Goal: Task Accomplishment & Management: Manage account settings

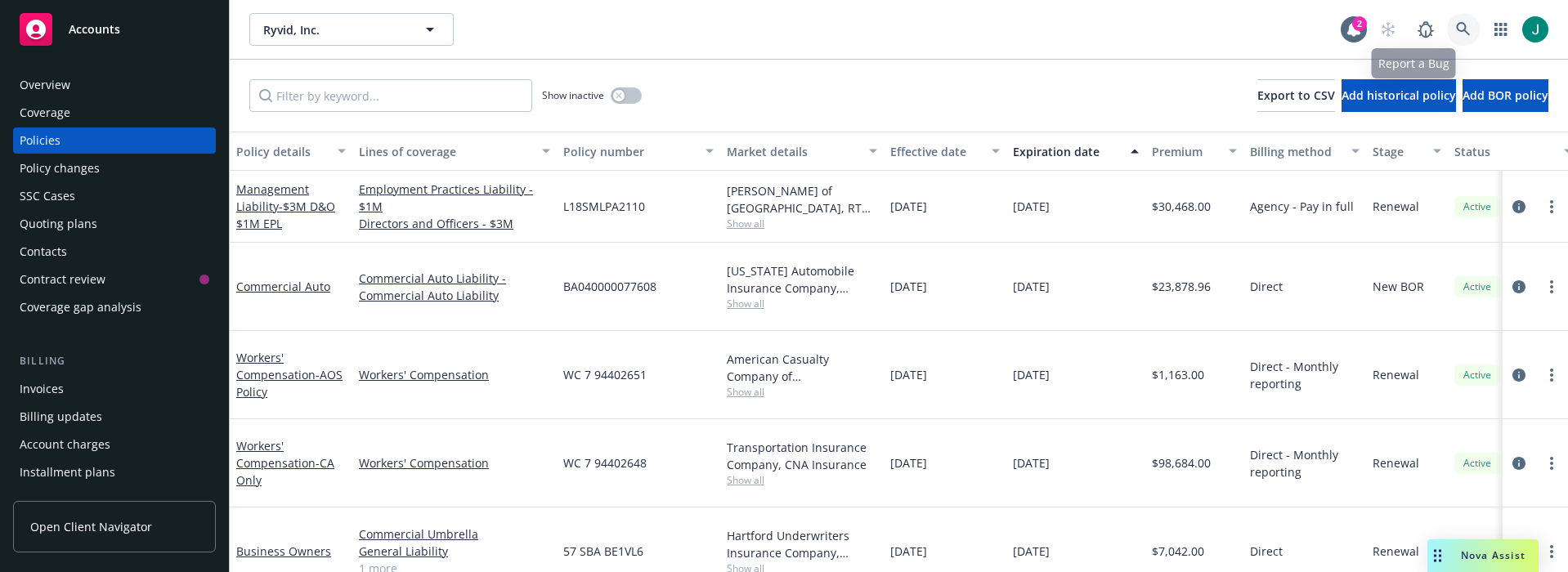
click at [1447, 26] on link at bounding box center [1463, 29] width 33 height 33
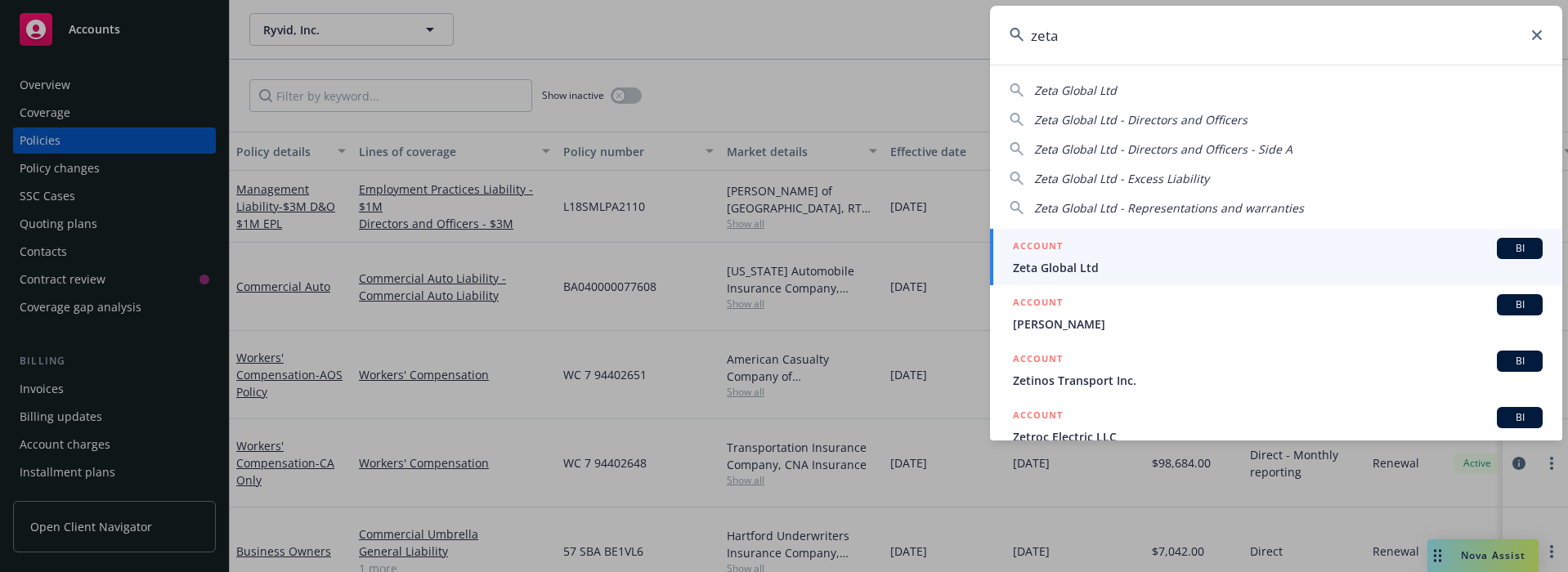
type input "zeta"
drag, startPoint x: 1110, startPoint y: 264, endPoint x: 1126, endPoint y: 246, distance: 24.1
click at [1111, 264] on span "Zeta Global Ltd" at bounding box center [1277, 267] width 530 height 17
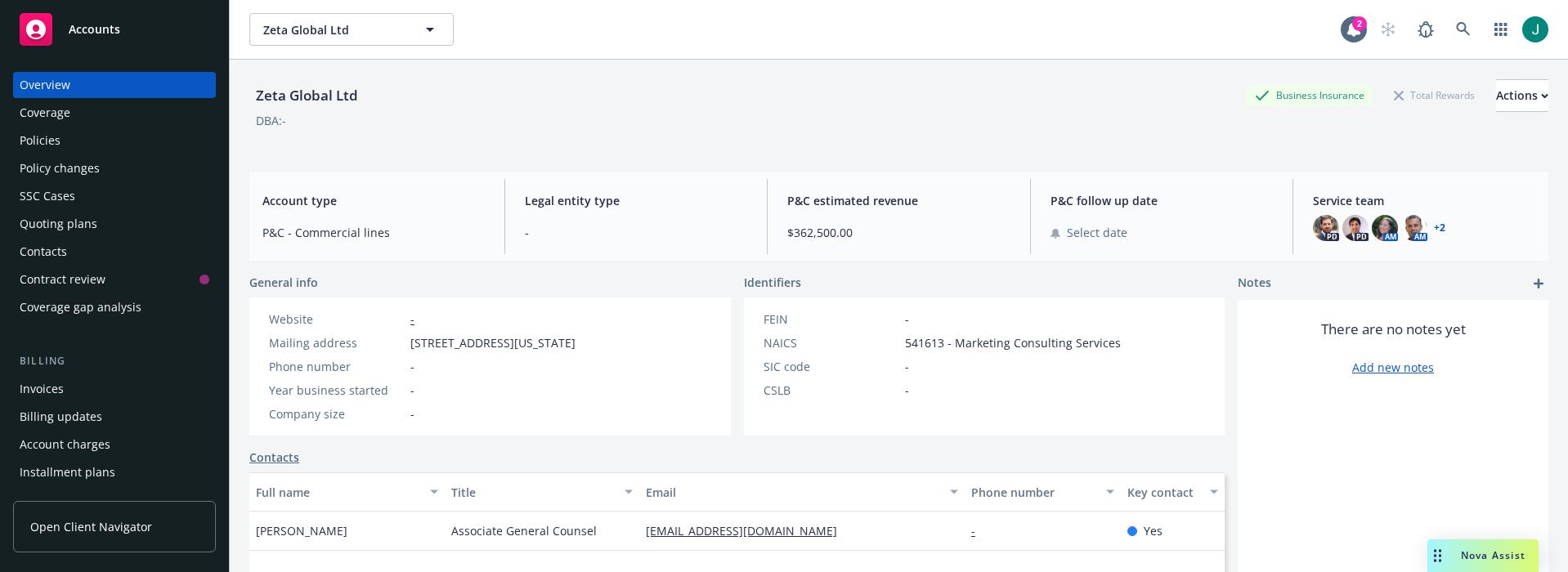
click at [31, 145] on div "Policies" at bounding box center [40, 140] width 41 height 26
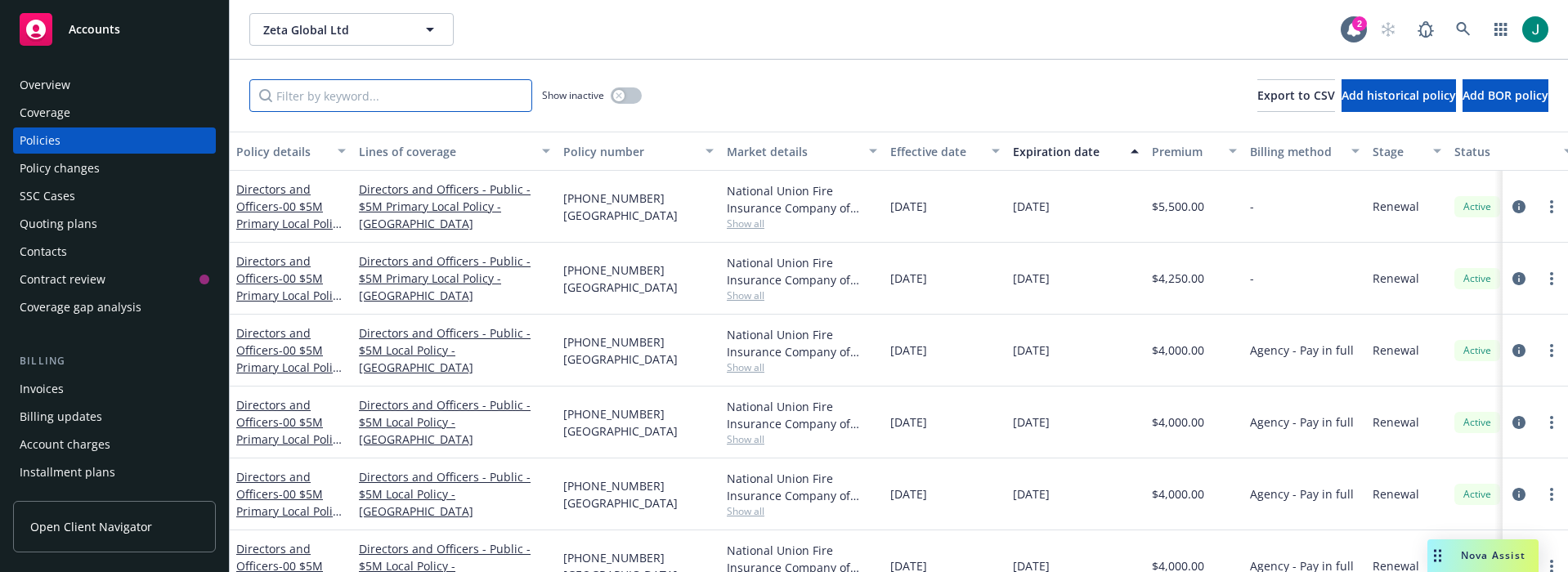
click at [307, 94] on input "Filter by keyword..." at bounding box center [391, 95] width 283 height 33
type input "Local"
click at [1512, 206] on icon "circleInformation" at bounding box center [1518, 207] width 13 height 13
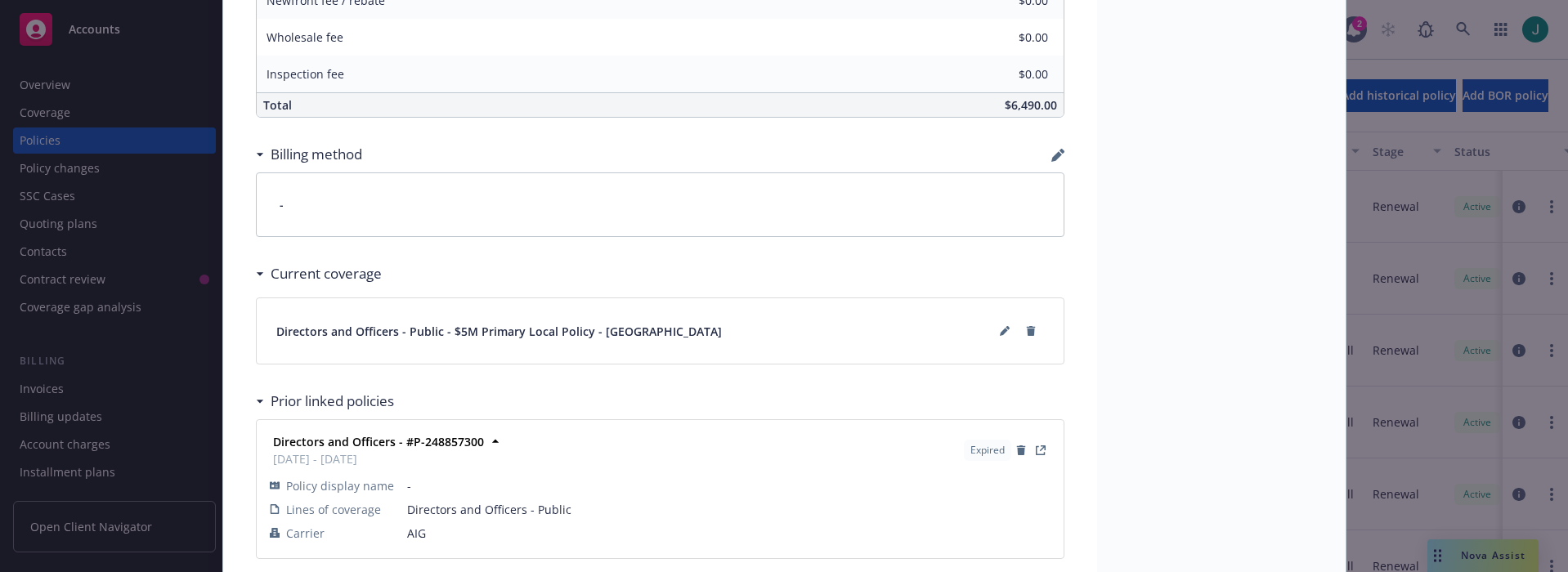
scroll to position [1060, 0]
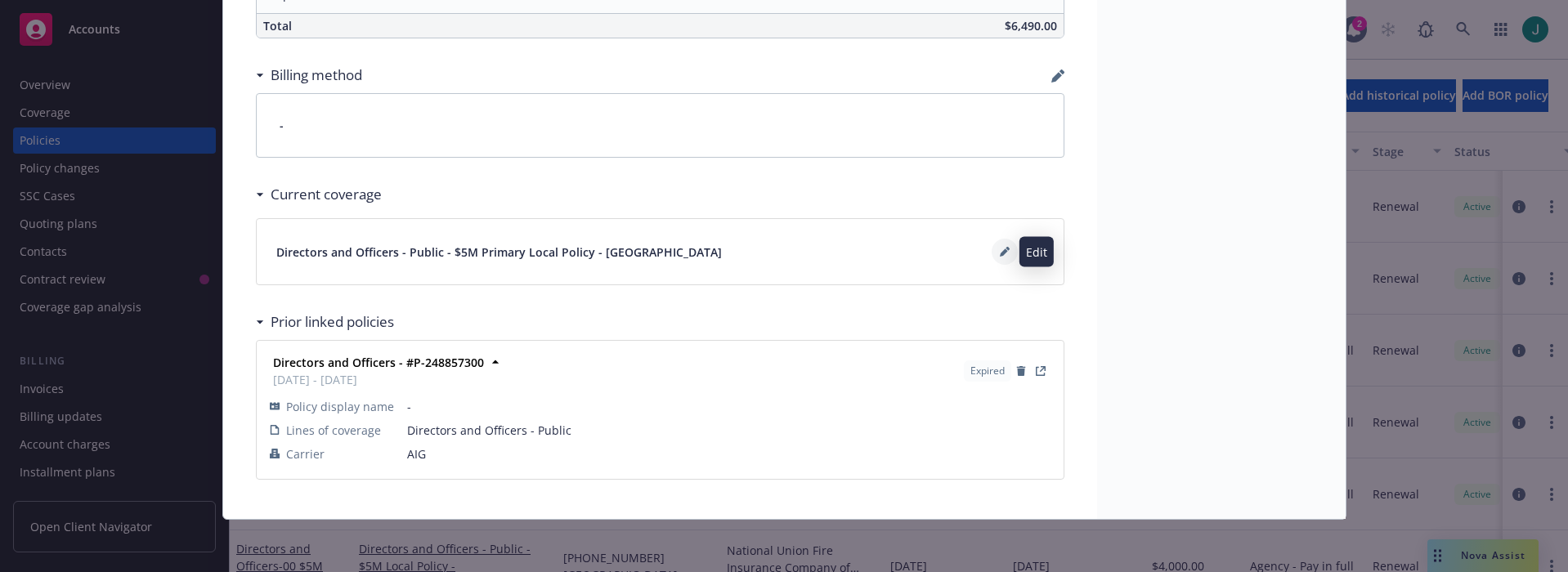
click at [992, 251] on button at bounding box center [1005, 251] width 26 height 26
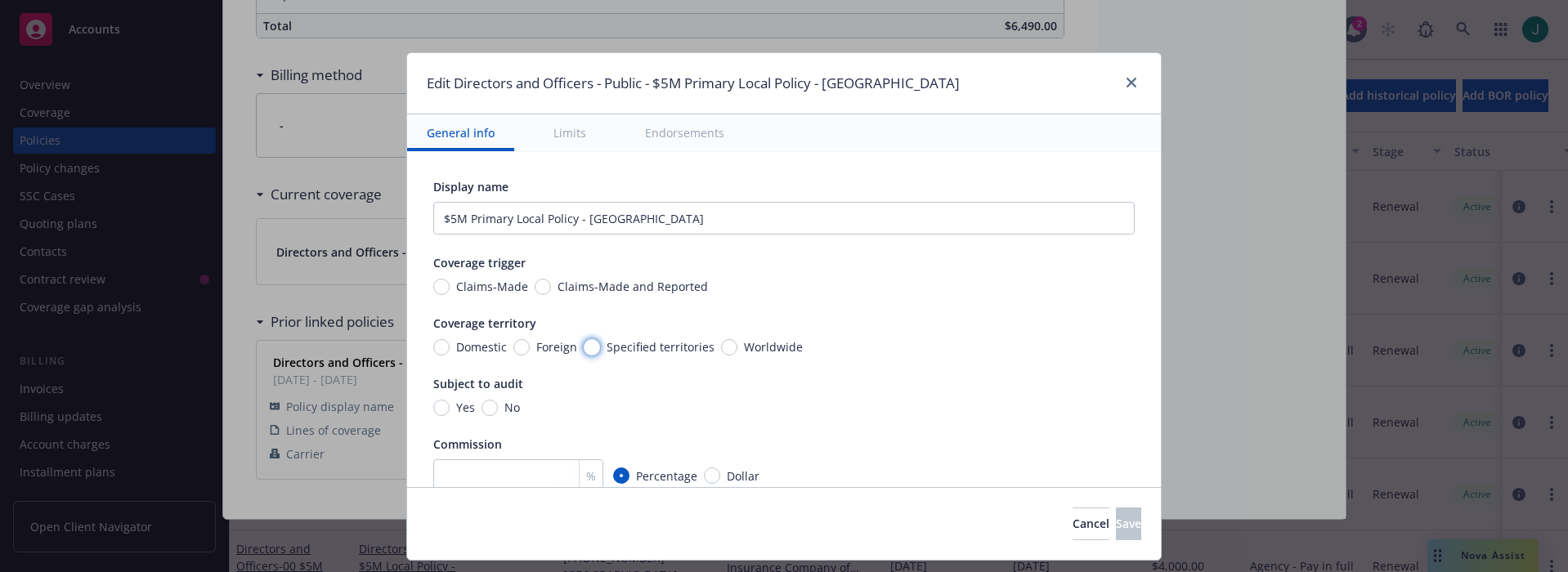
click at [583, 346] on input "Specified territories" at bounding box center [591, 347] width 16 height 16
radio input "true"
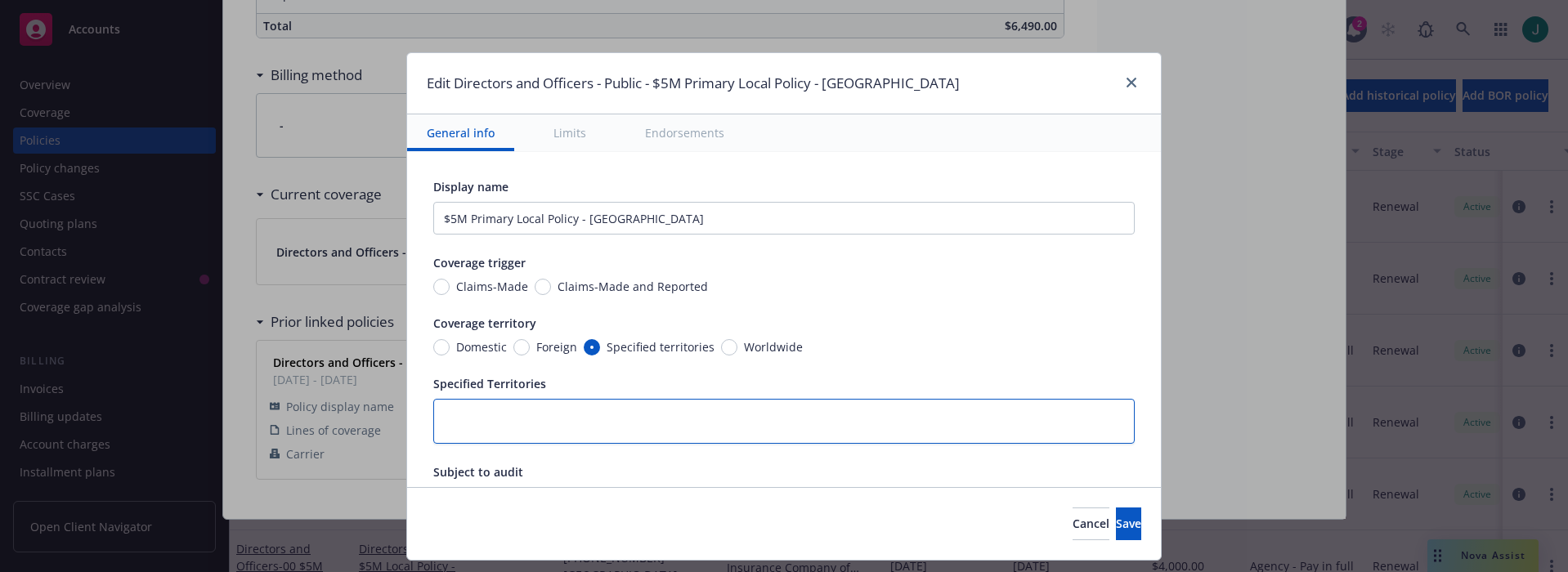
click at [437, 405] on textarea at bounding box center [784, 420] width 702 height 45
type textarea "x"
type textarea "I"
type textarea "x"
type textarea "In"
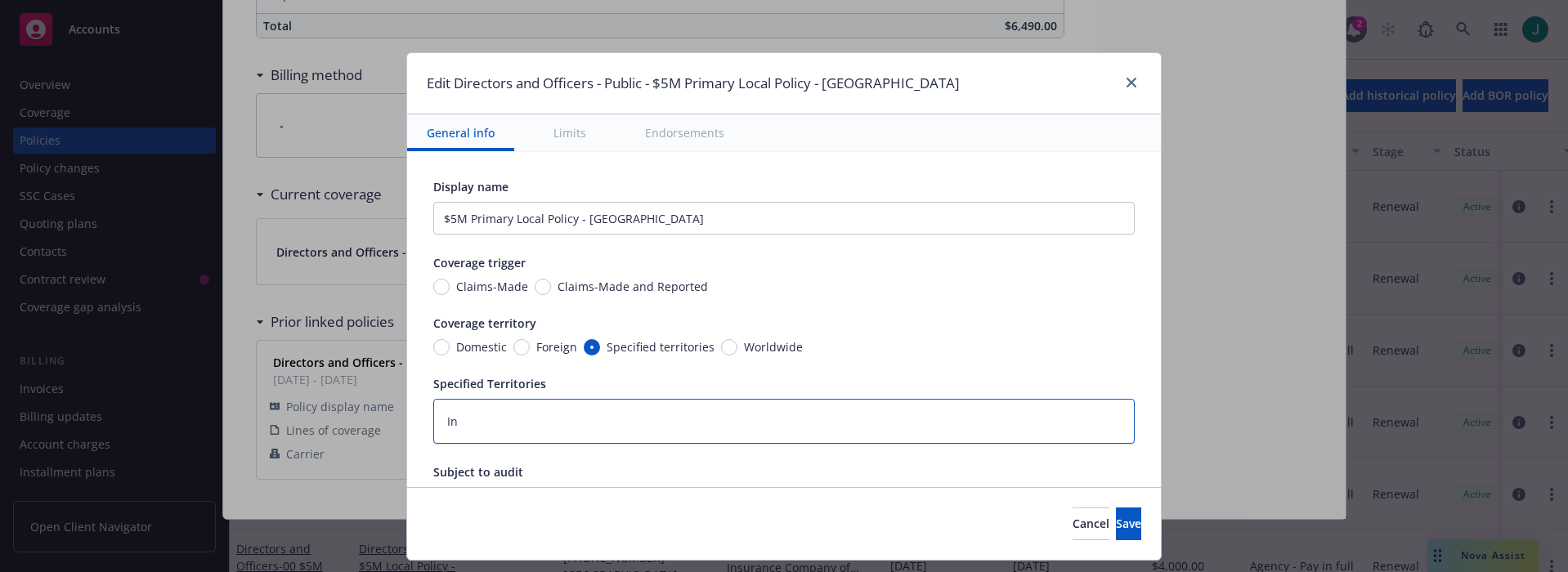
type textarea "x"
type textarea "Ind"
type textarea "x"
type textarea "Indi"
type textarea "x"
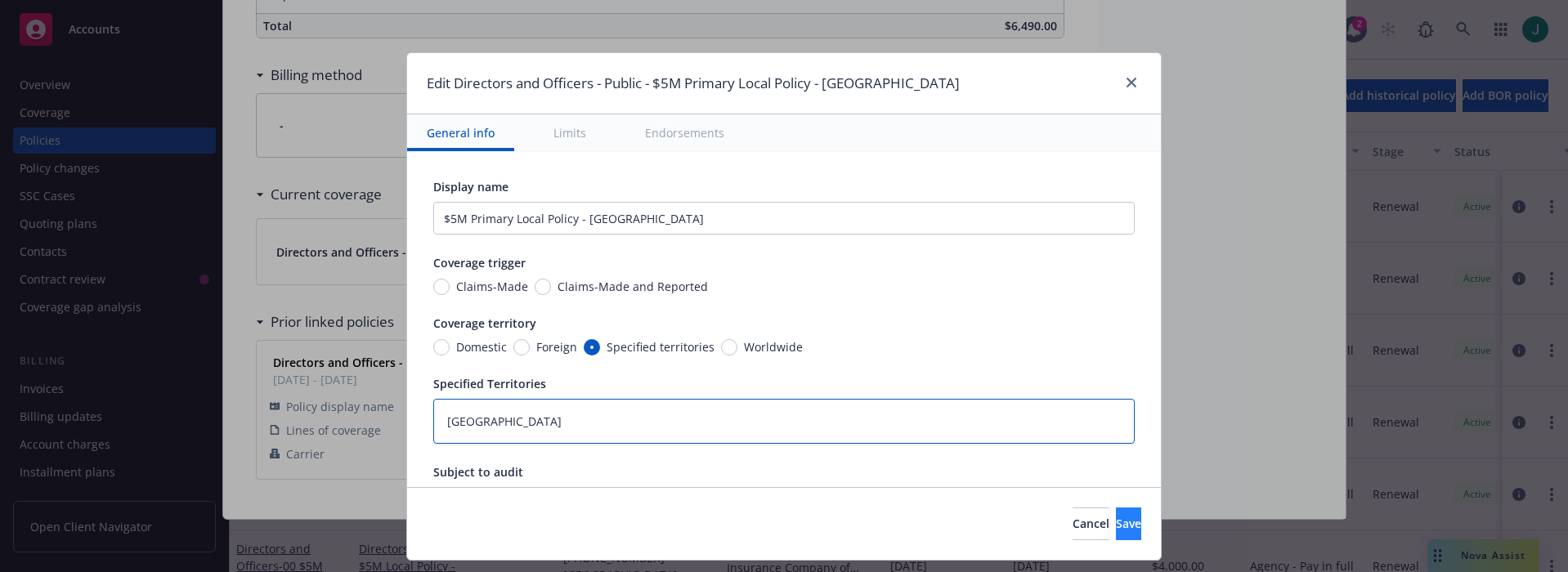
type textarea "India"
click at [1116, 517] on span "Save" at bounding box center [1129, 523] width 26 height 16
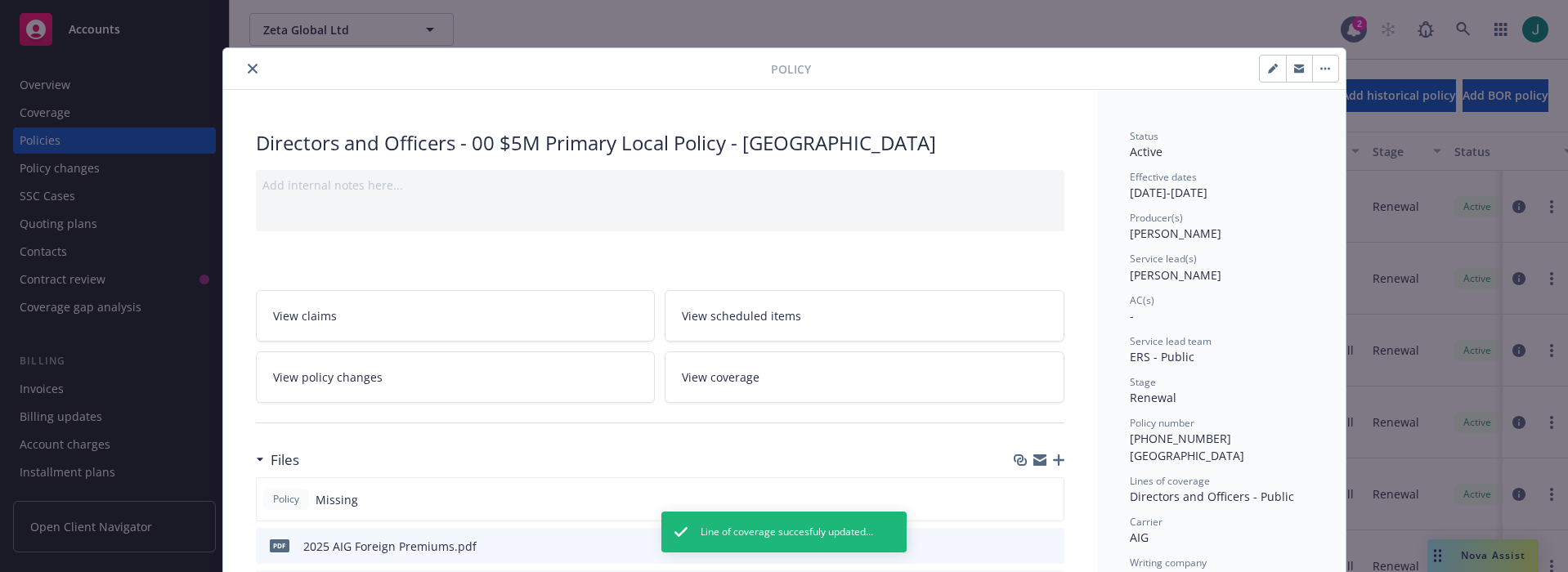
scroll to position [0, 0]
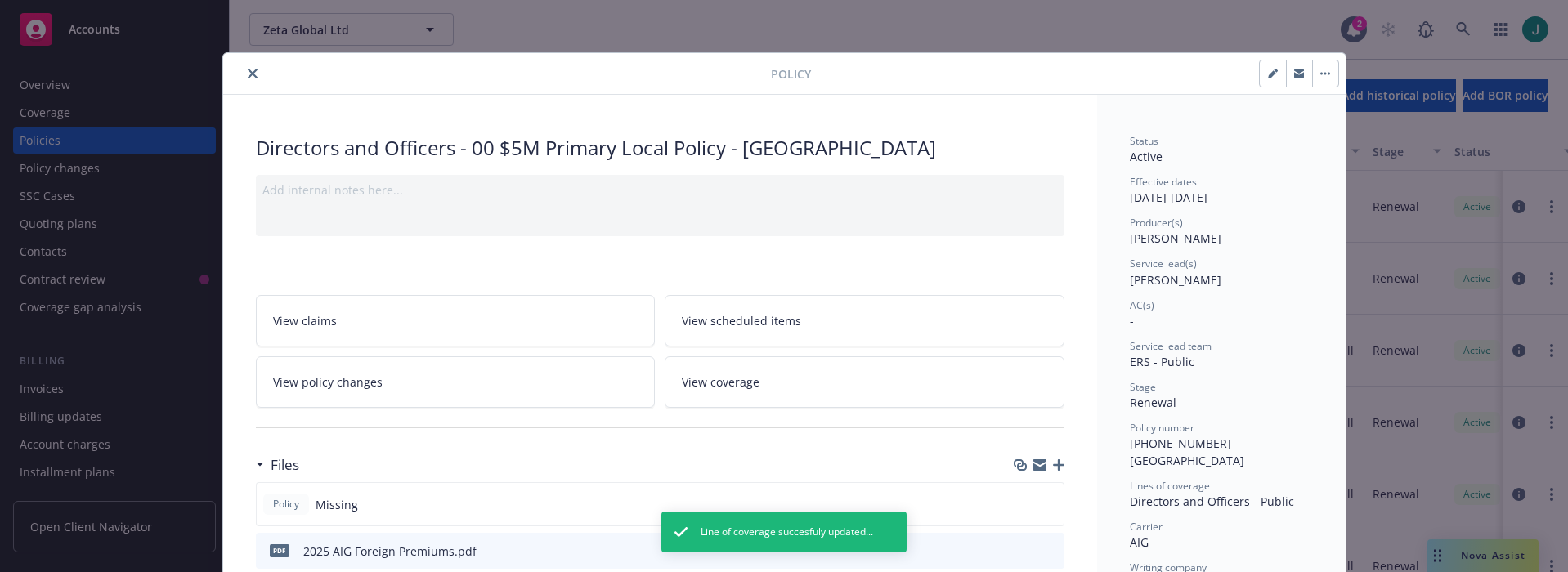
click at [251, 76] on button "close" at bounding box center [252, 73] width 20 height 20
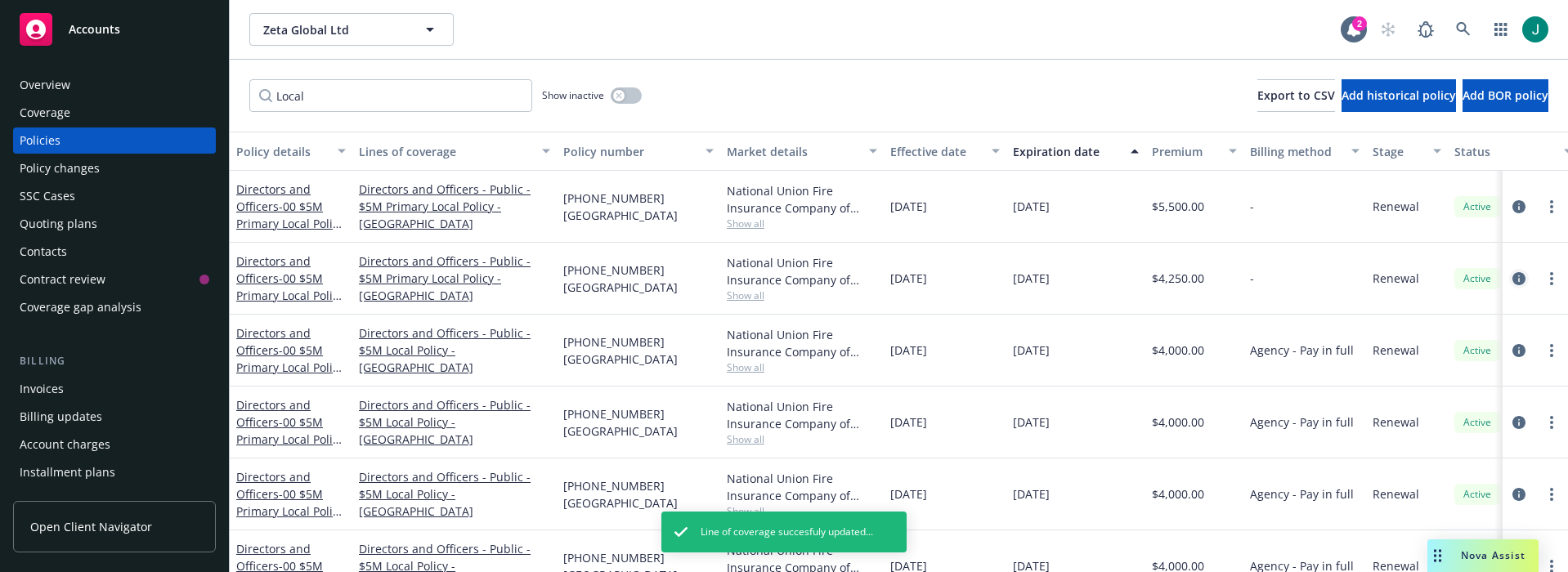
click at [1512, 278] on icon "circleInformation" at bounding box center [1518, 278] width 13 height 13
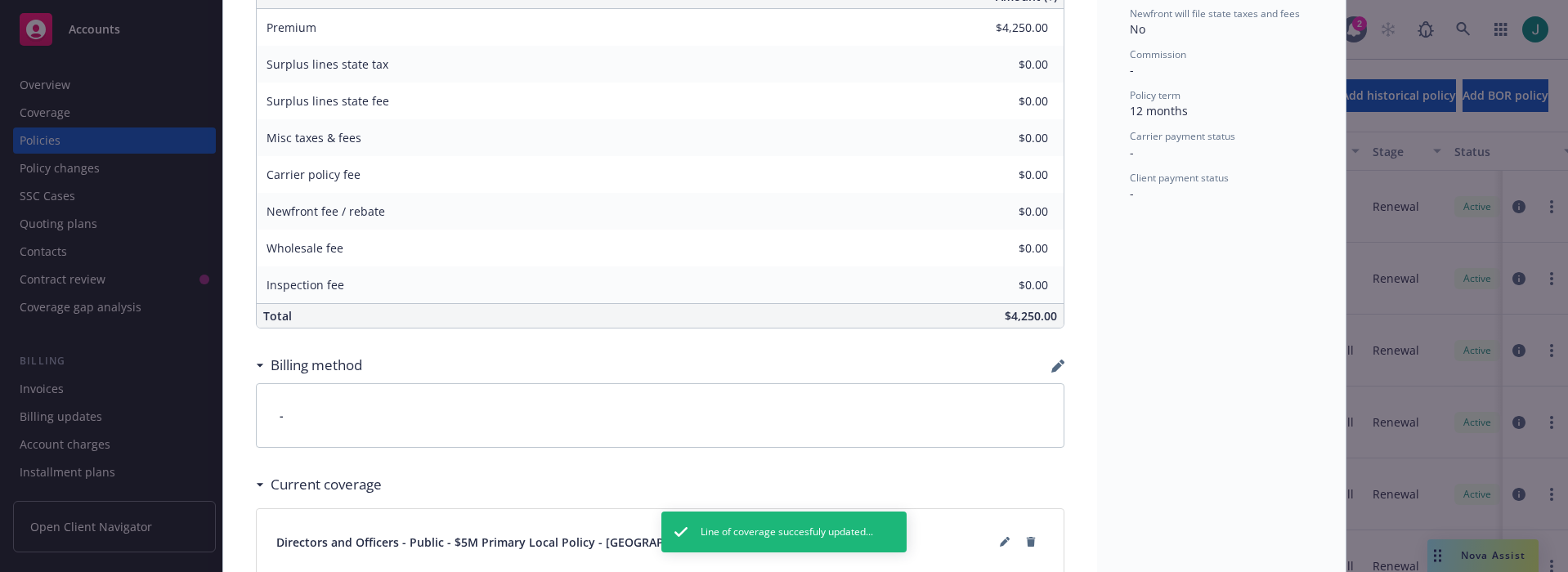
scroll to position [1060, 0]
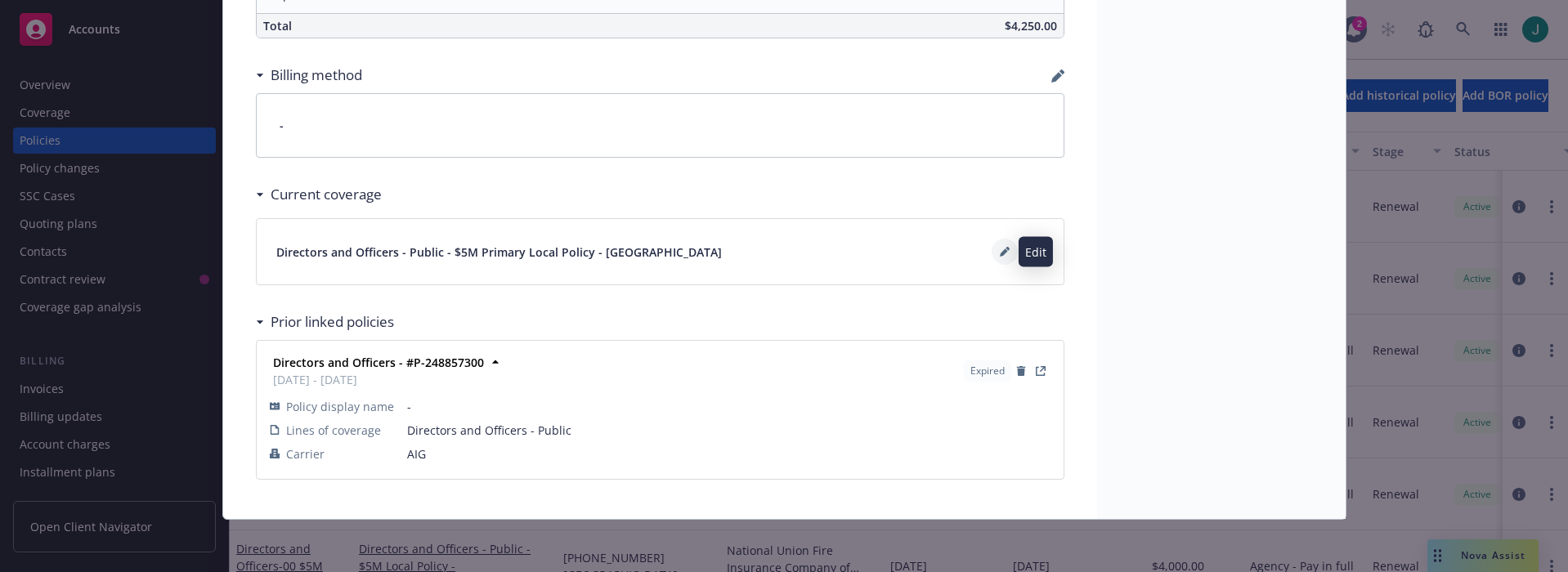
click at [1000, 251] on icon at bounding box center [1004, 253] width 8 height 8
type textarea "x"
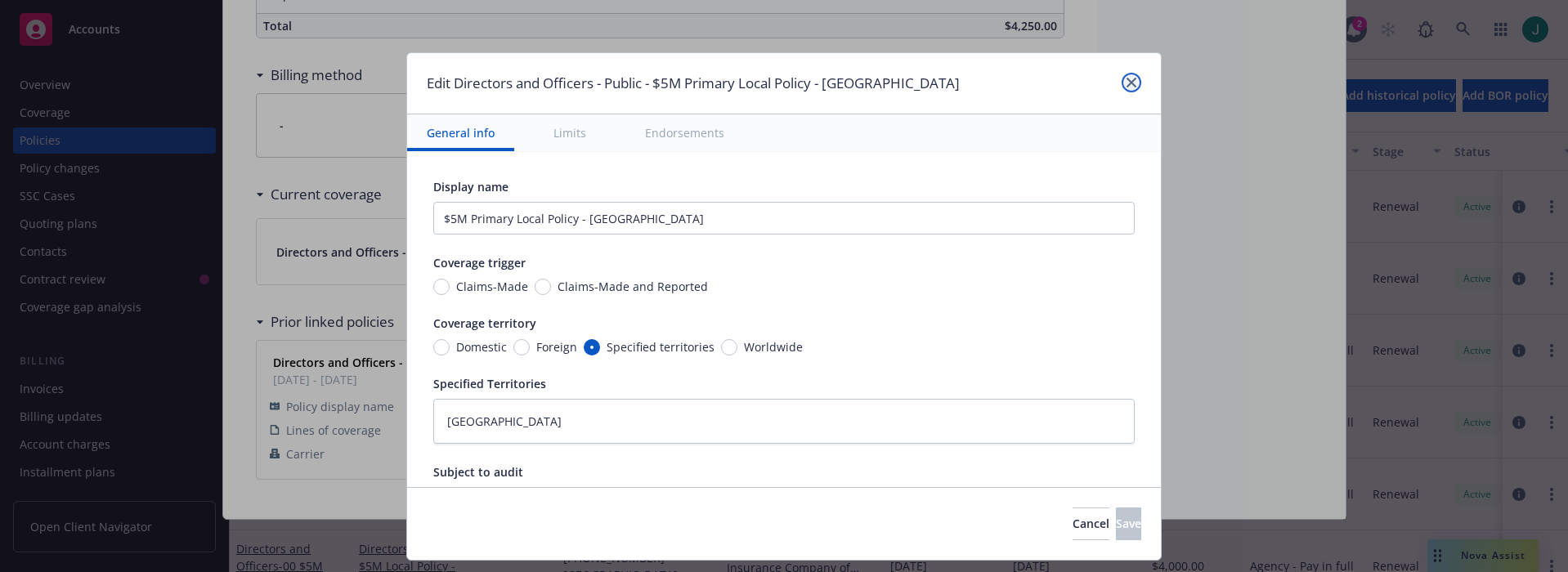
click at [1130, 82] on icon "close" at bounding box center [1132, 82] width 10 height 10
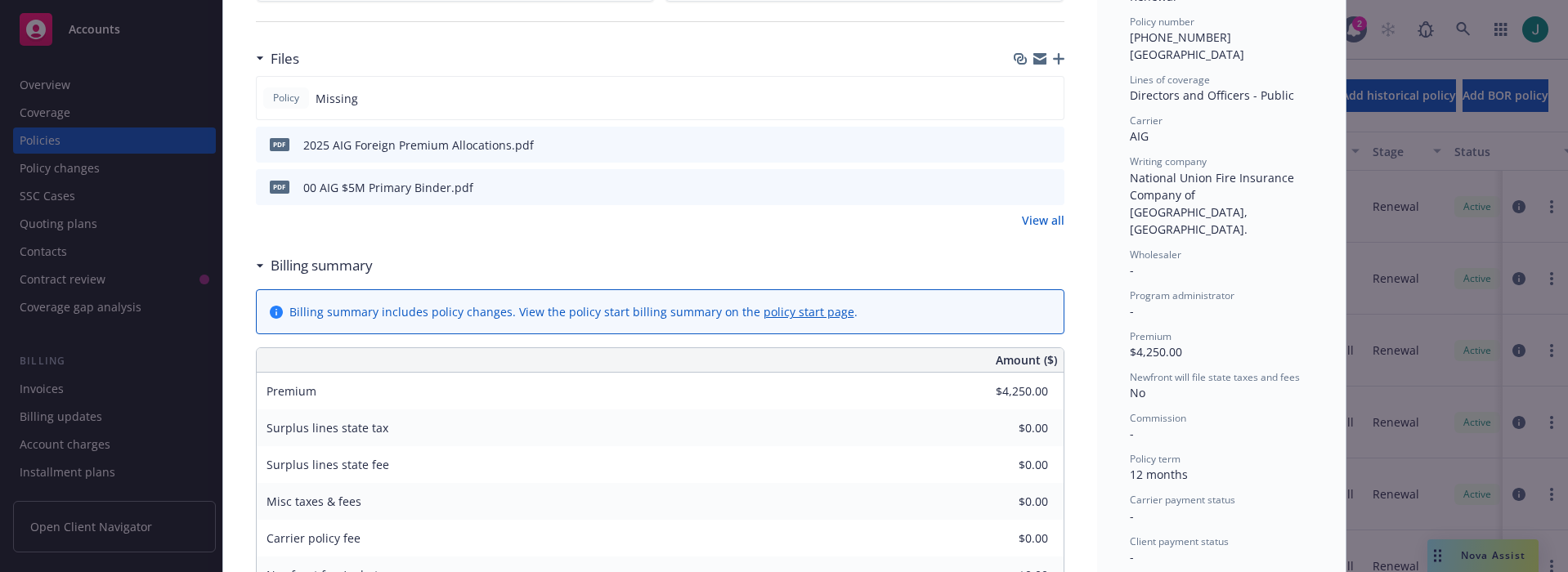
scroll to position [0, 0]
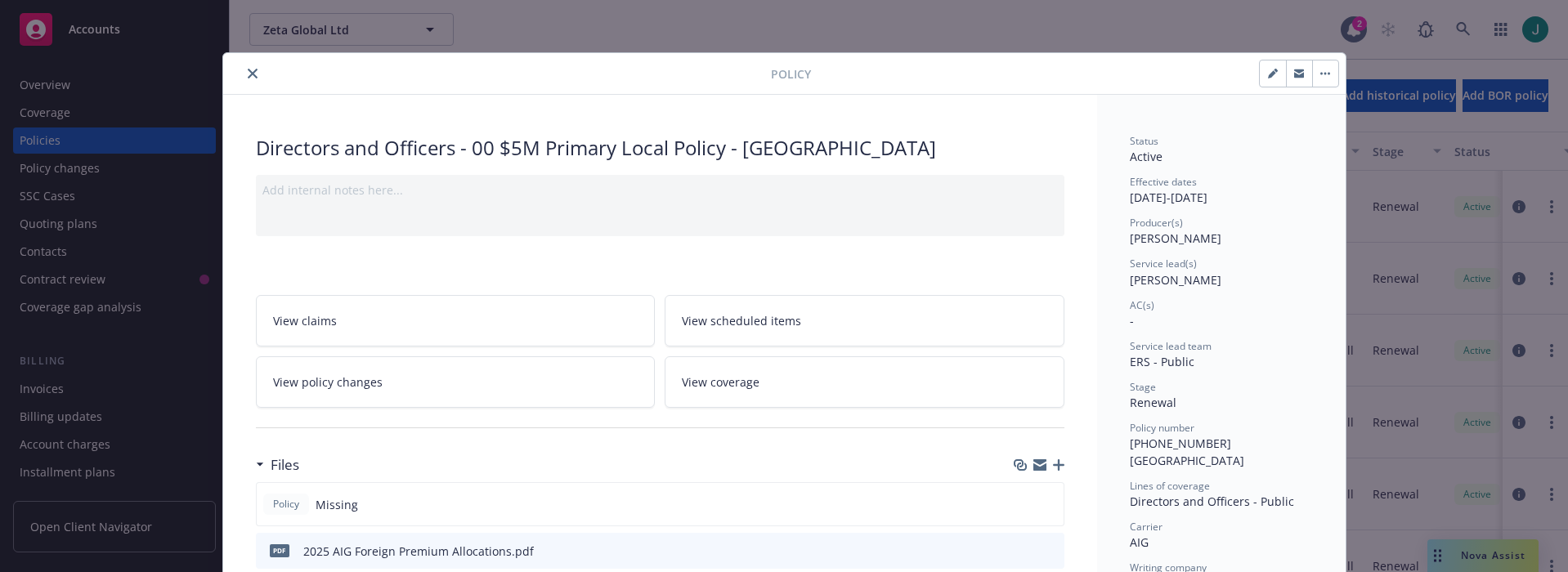
click at [247, 76] on icon "close" at bounding box center [252, 73] width 10 height 10
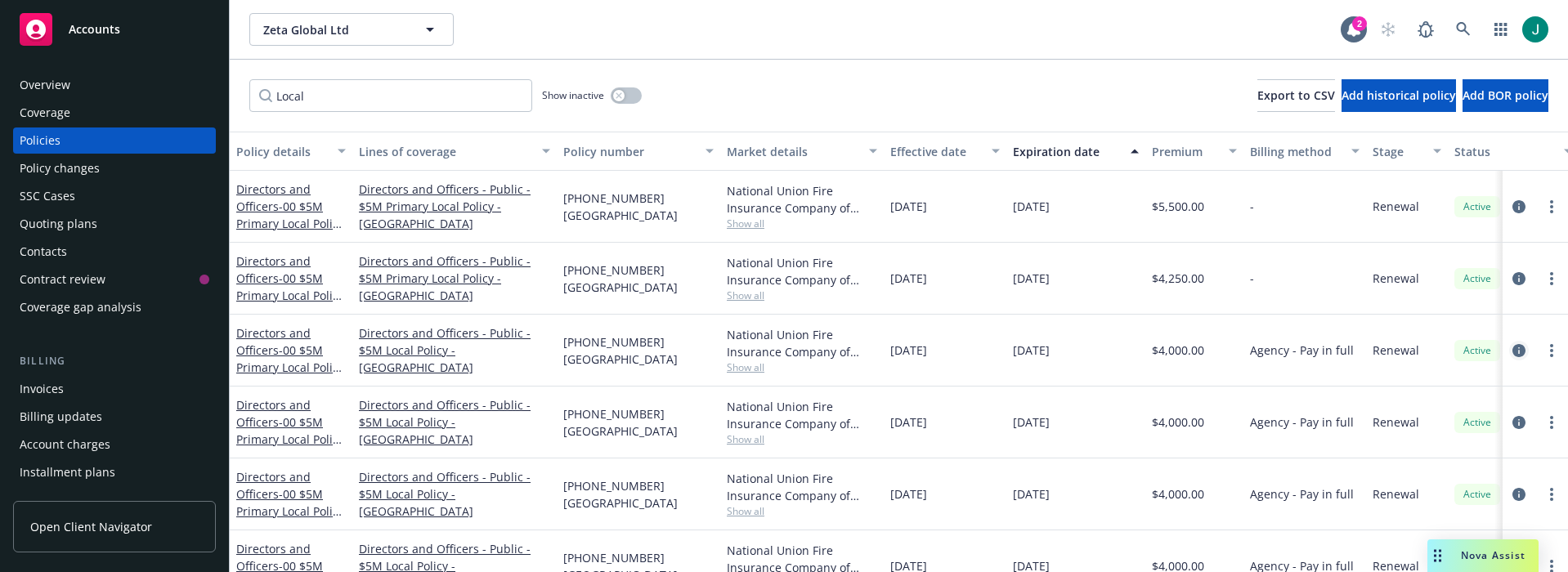
click at [1512, 351] on icon "circleInformation" at bounding box center [1518, 350] width 13 height 13
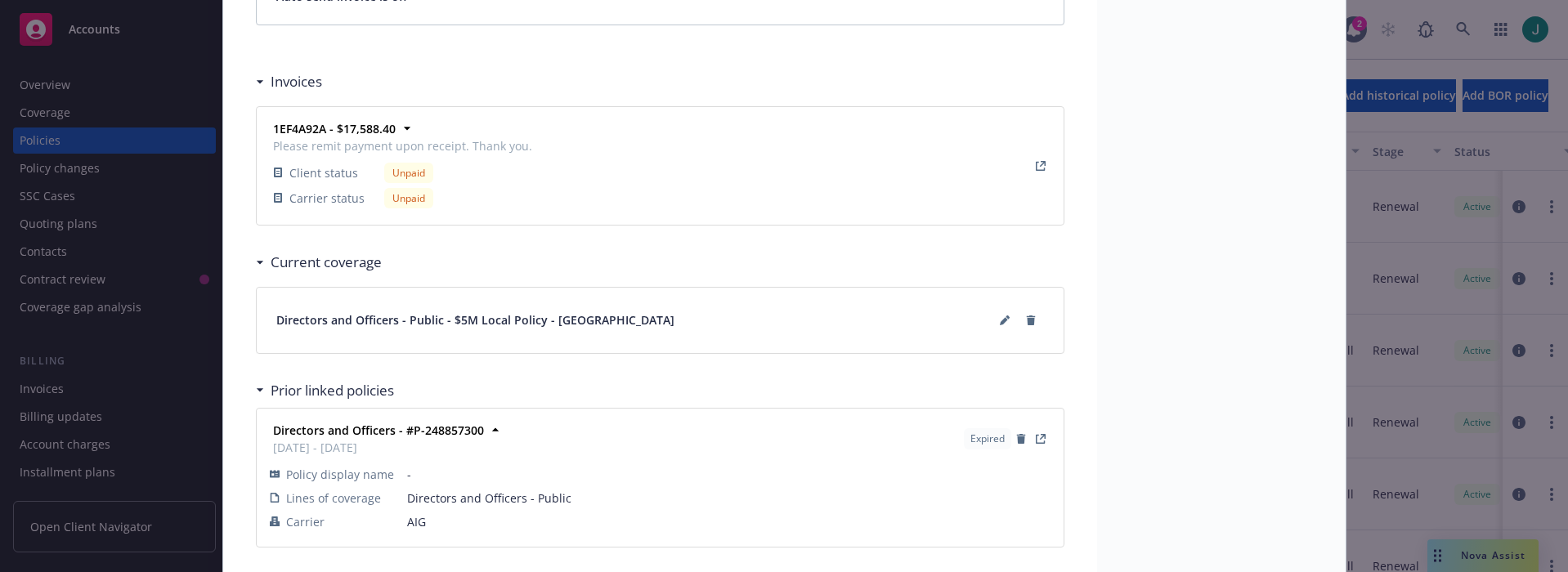
scroll to position [1389, 0]
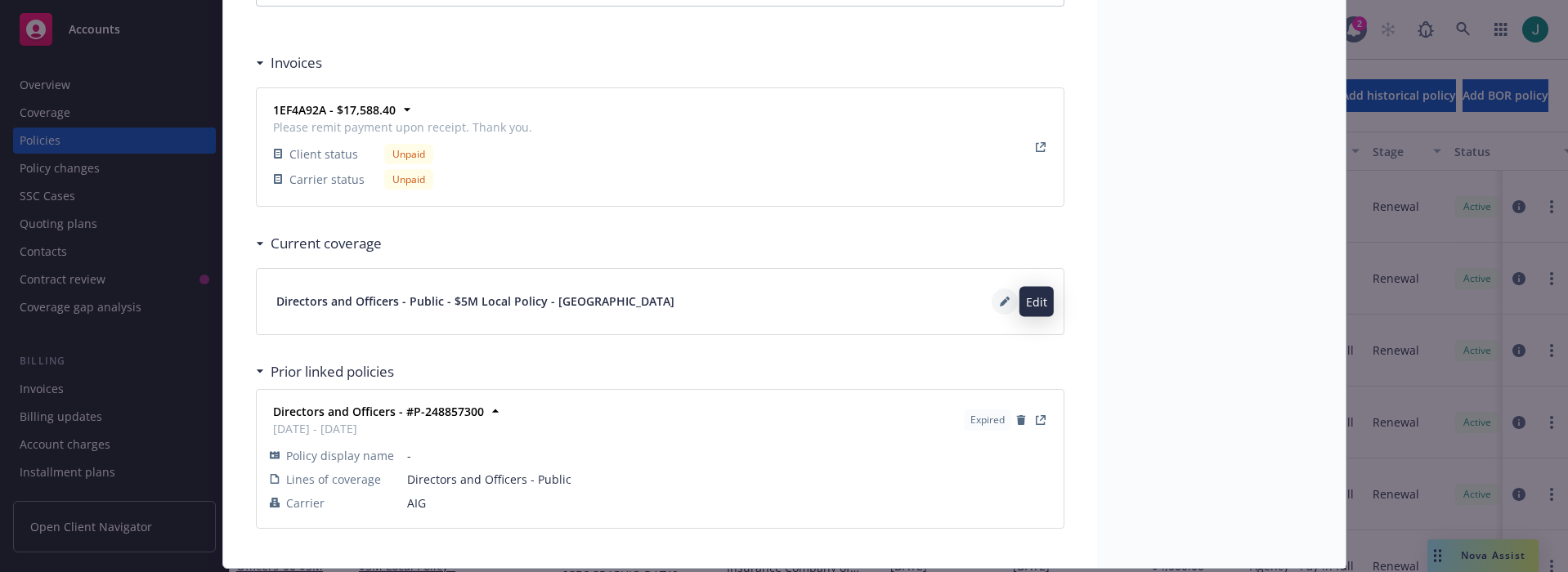
click at [1000, 305] on icon at bounding box center [1004, 302] width 8 height 8
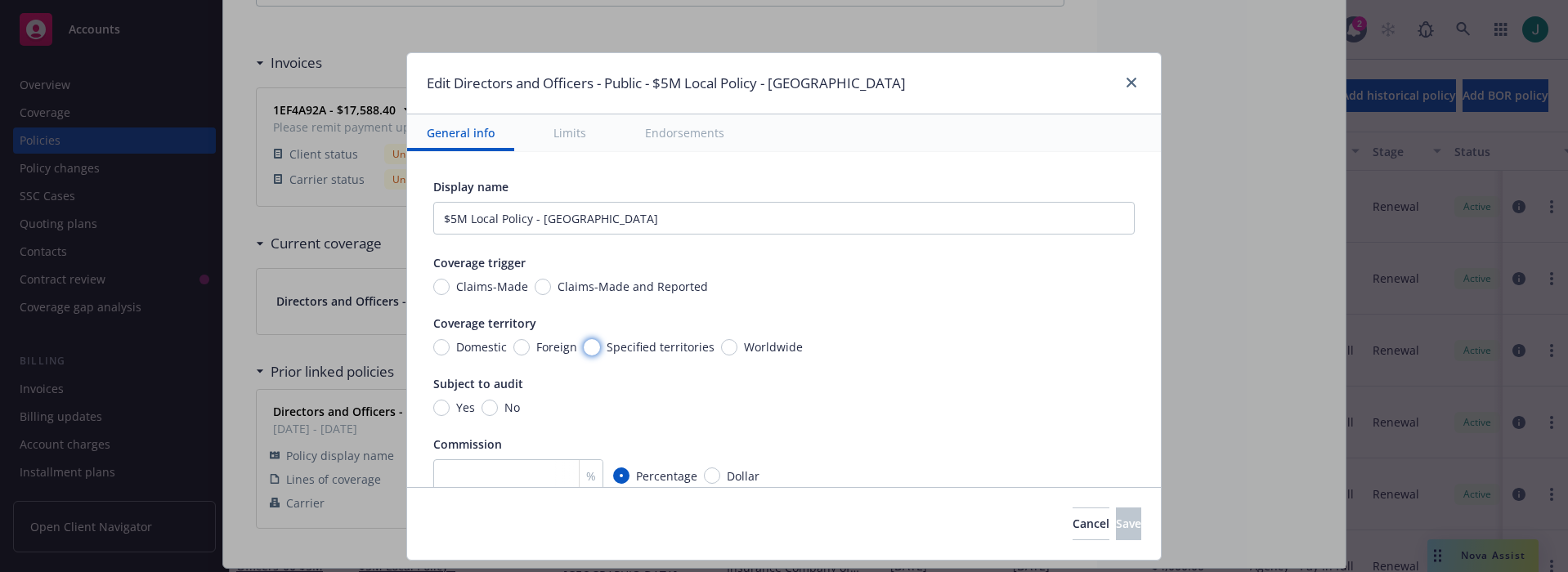
click at [583, 350] on input "Specified territories" at bounding box center [591, 347] width 16 height 16
radio input "true"
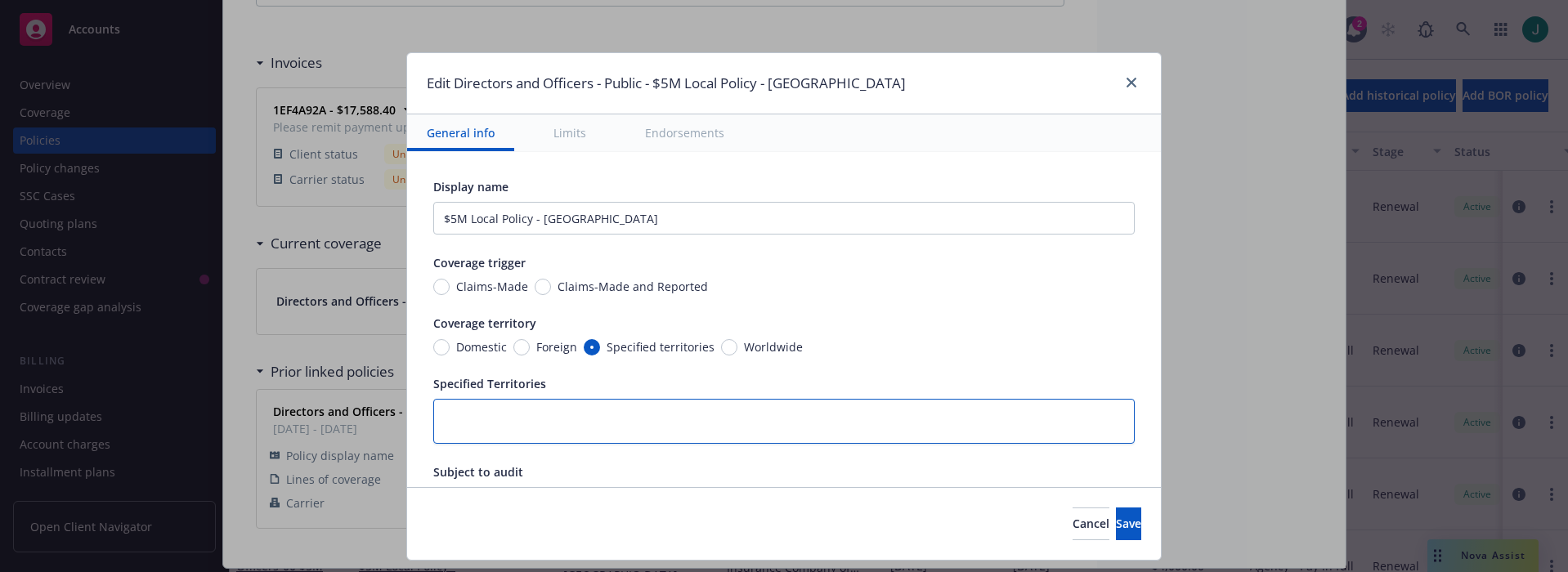
click at [477, 407] on textarea at bounding box center [784, 420] width 702 height 45
type textarea "x"
type textarea "G"
type textarea "x"
type textarea "Ge"
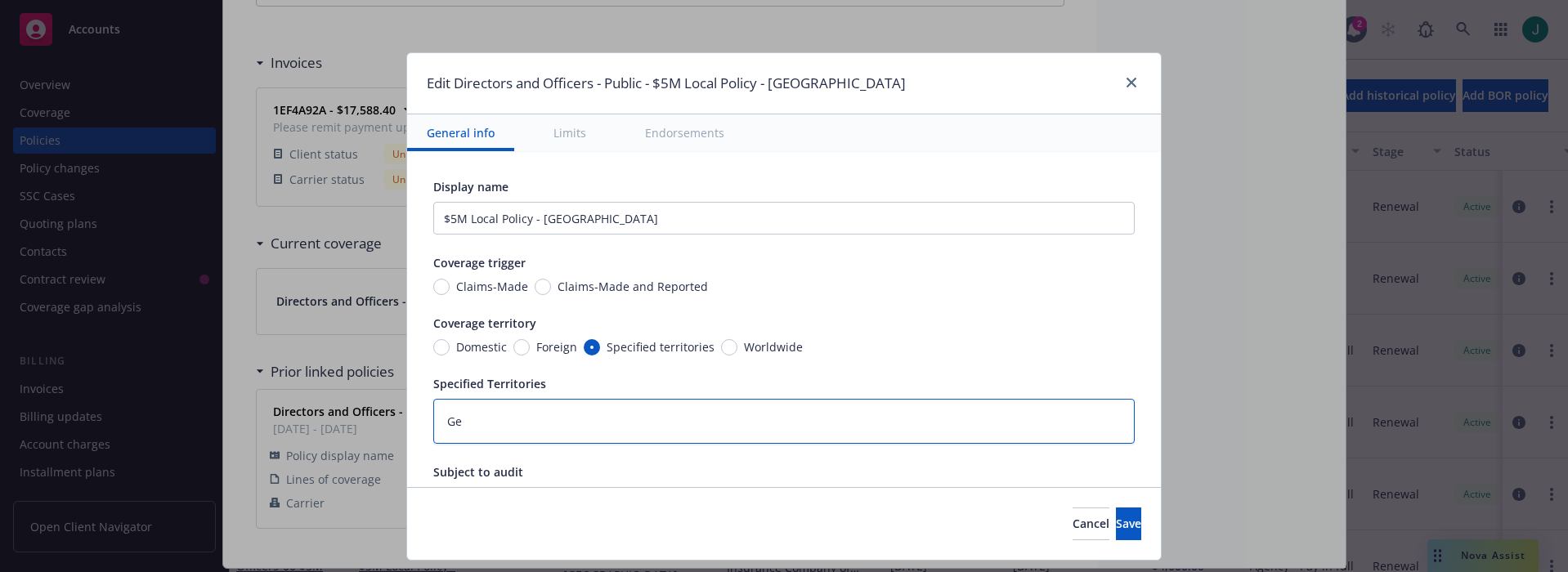
type textarea "x"
type textarea "Ger"
type textarea "x"
type textarea "Germ"
type textarea "x"
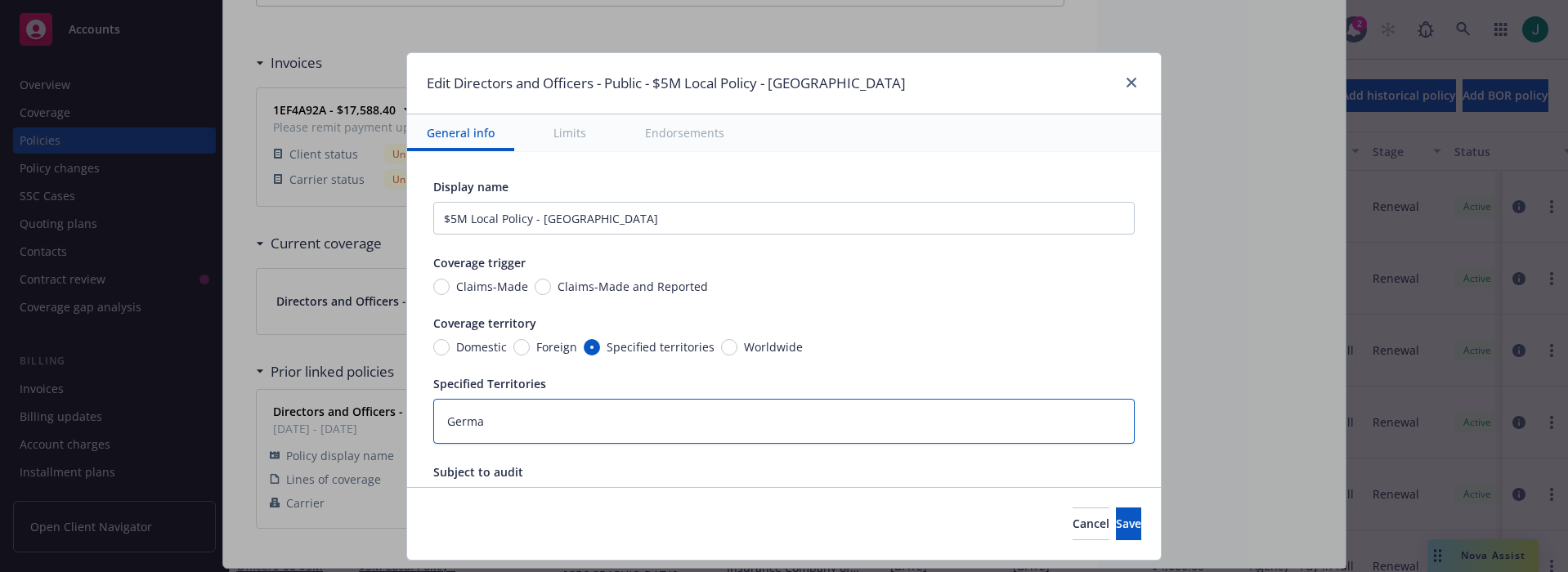
type textarea "German"
type textarea "x"
type textarea "Germany"
click at [1116, 531] on span "Save" at bounding box center [1129, 523] width 26 height 16
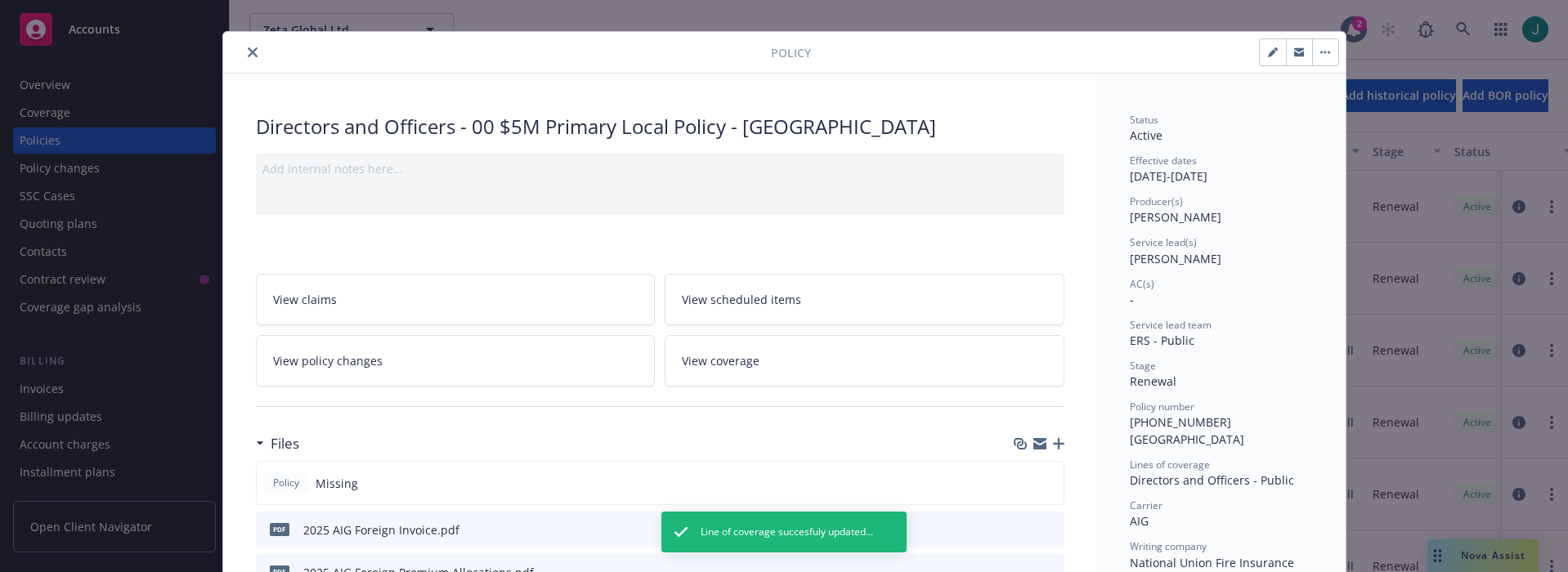
scroll to position [0, 0]
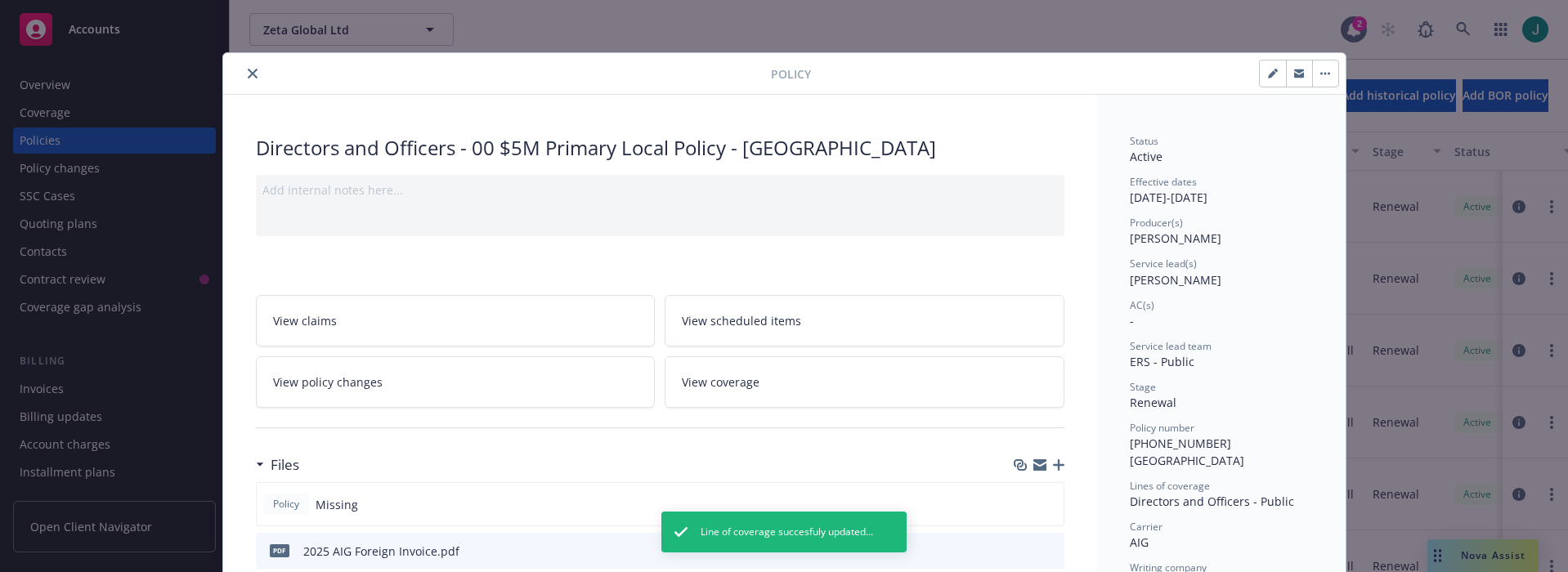
click at [247, 77] on icon "close" at bounding box center [252, 73] width 10 height 10
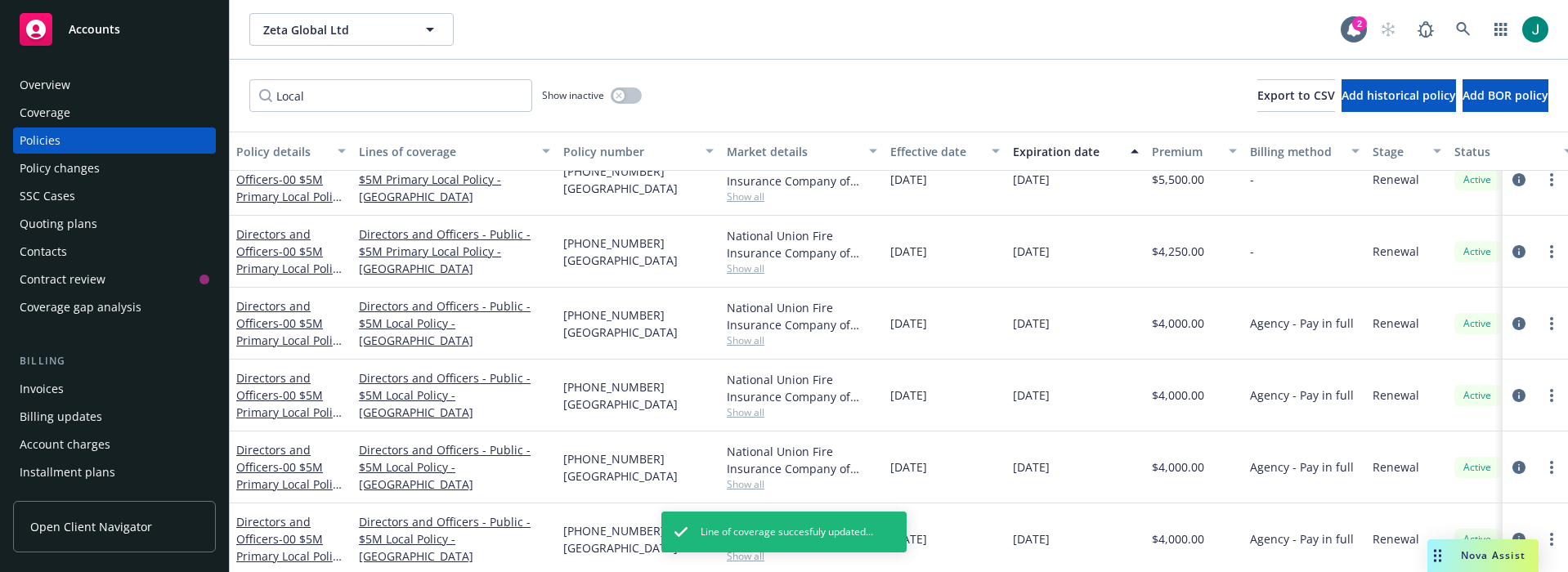
scroll to position [43, 0]
click at [1512, 385] on icon "circleInformation" at bounding box center [1518, 391] width 13 height 13
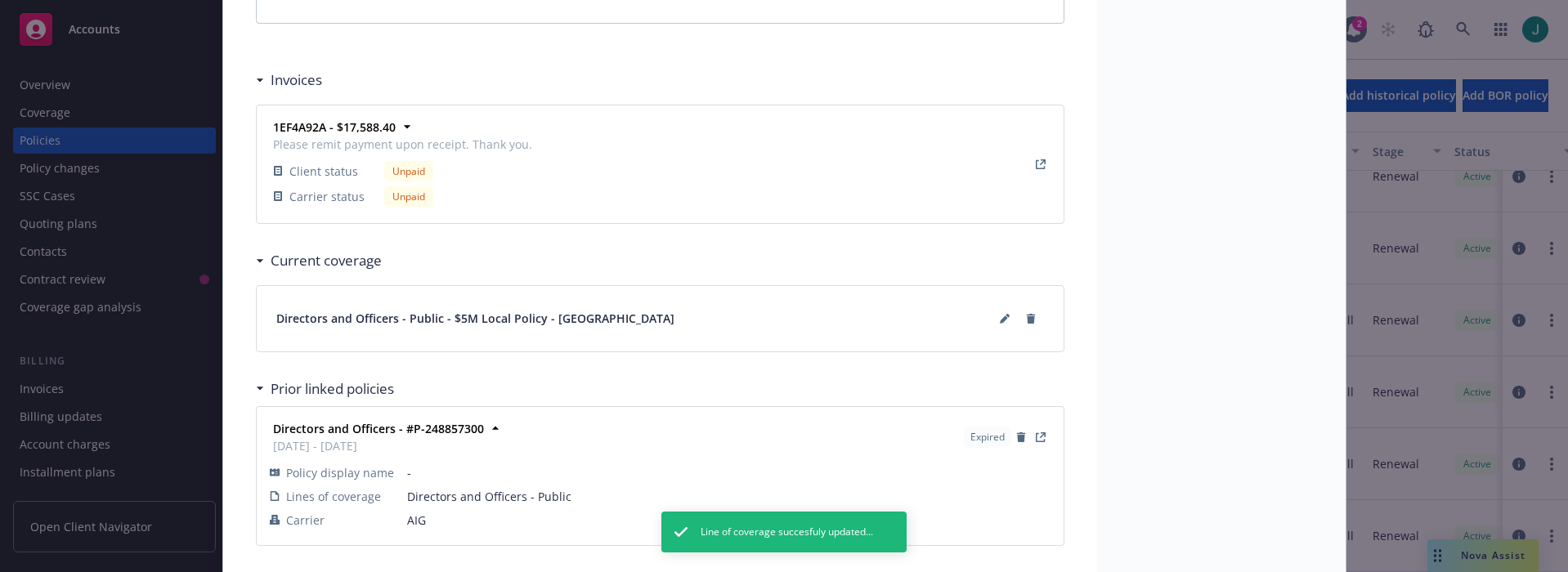
scroll to position [1389, 0]
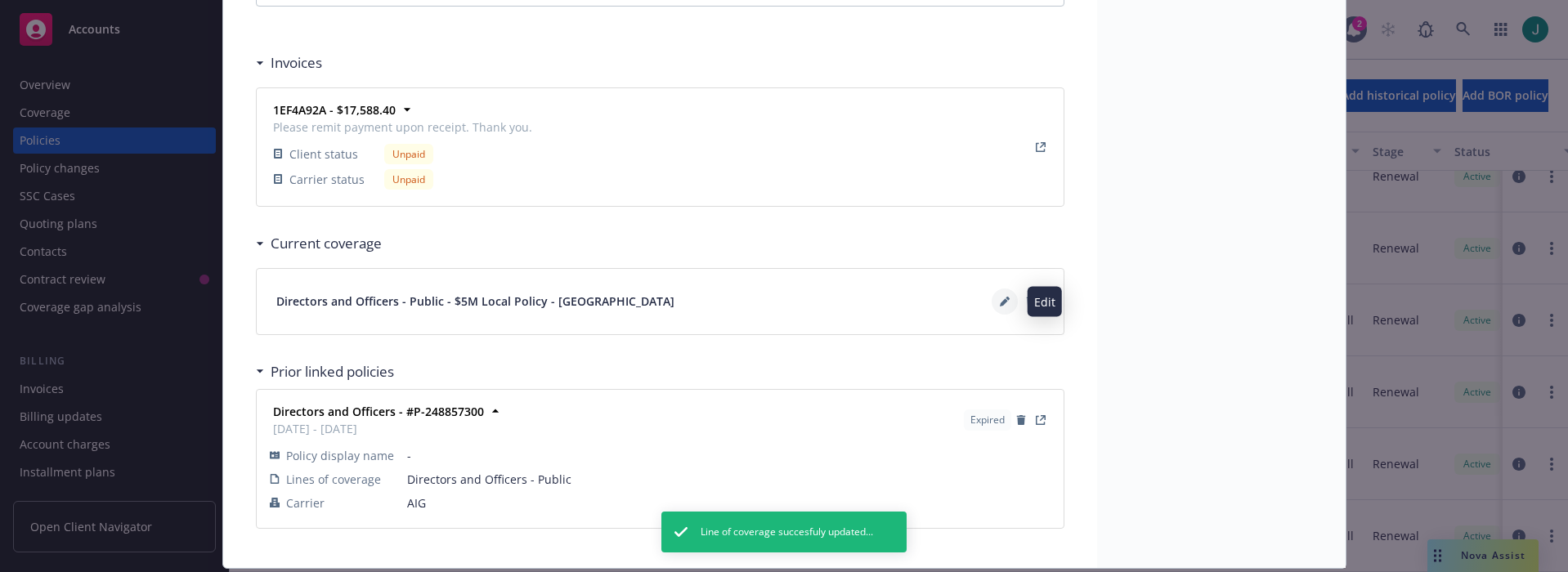
click at [1000, 304] on icon at bounding box center [1004, 302] width 8 height 8
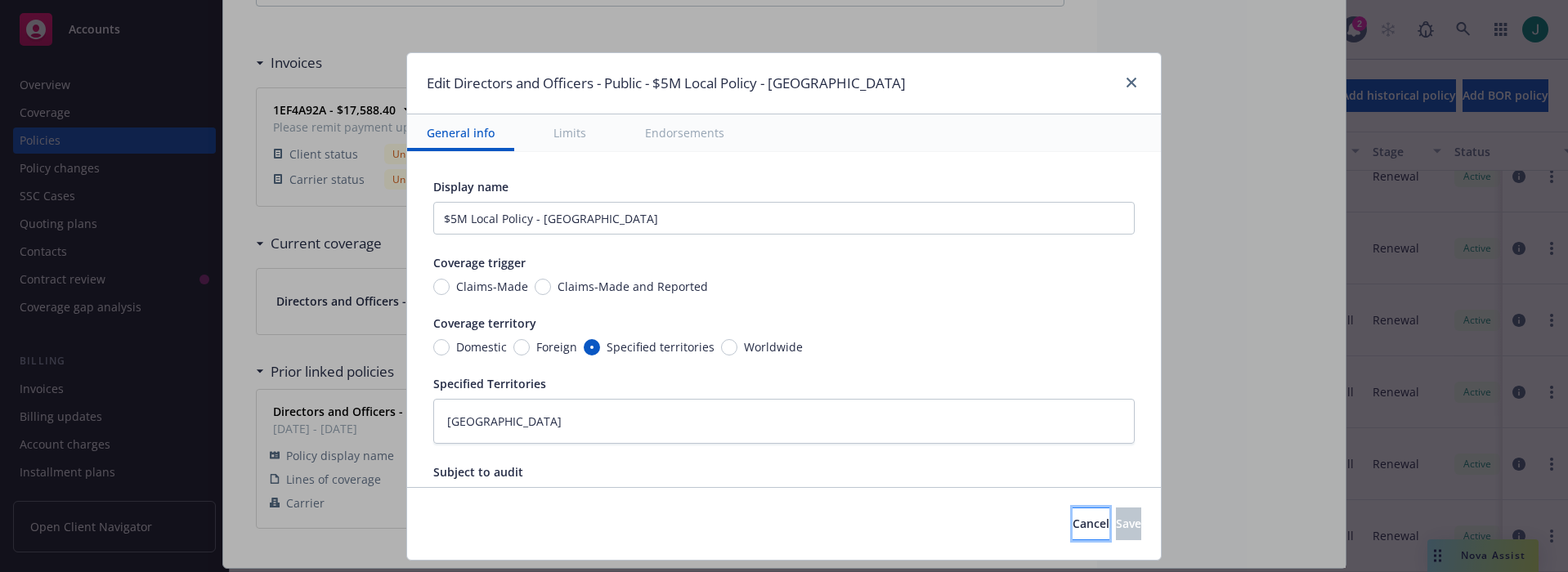
click at [1072, 522] on span "Cancel" at bounding box center [1090, 523] width 37 height 16
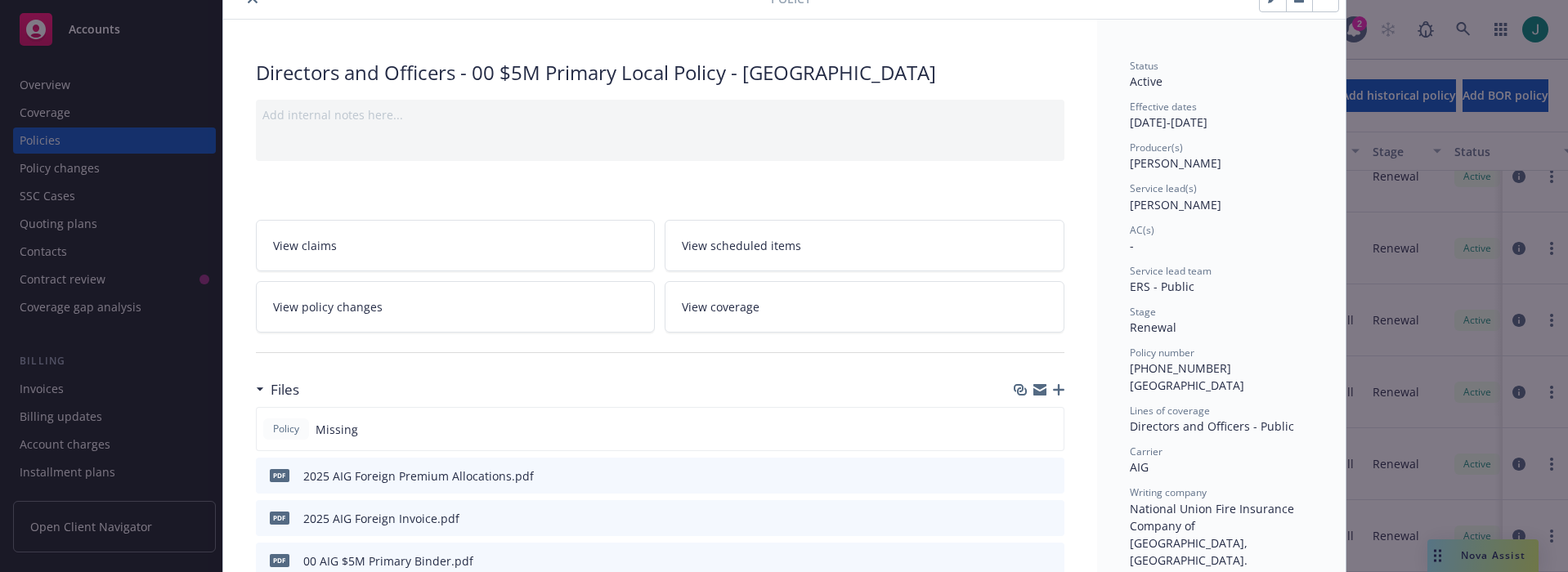
scroll to position [0, 0]
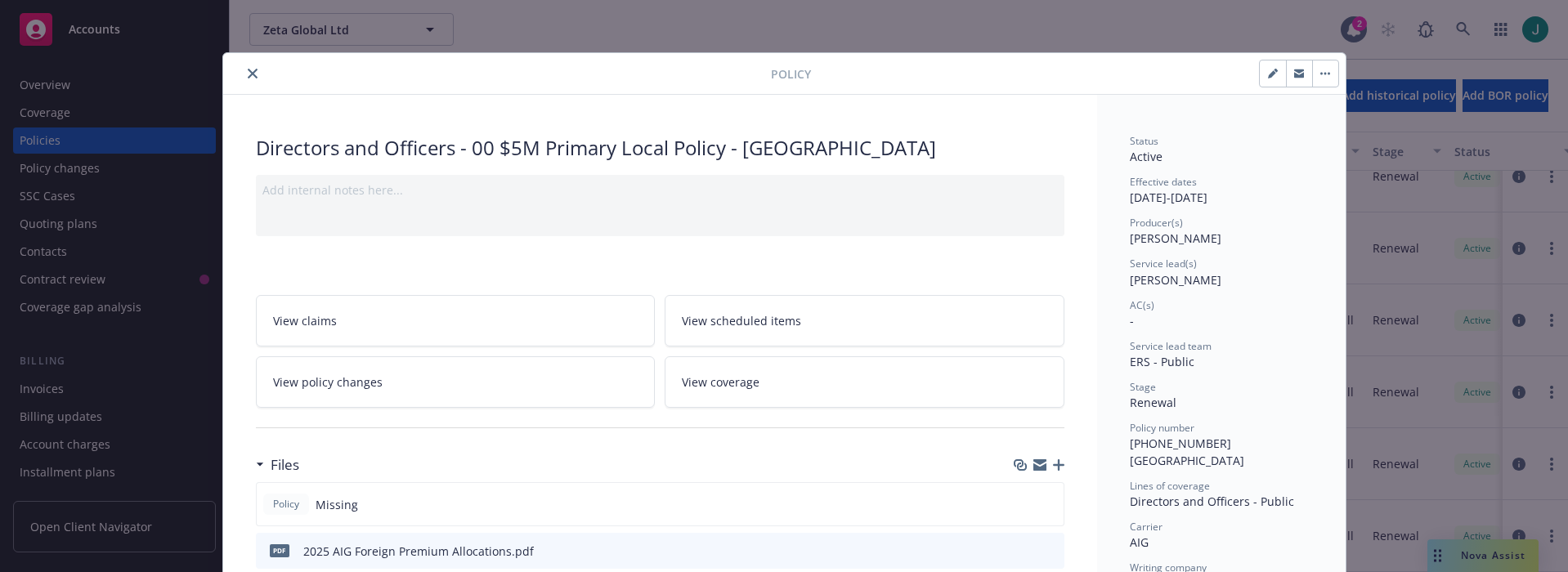
click at [247, 75] on icon "close" at bounding box center [252, 73] width 10 height 10
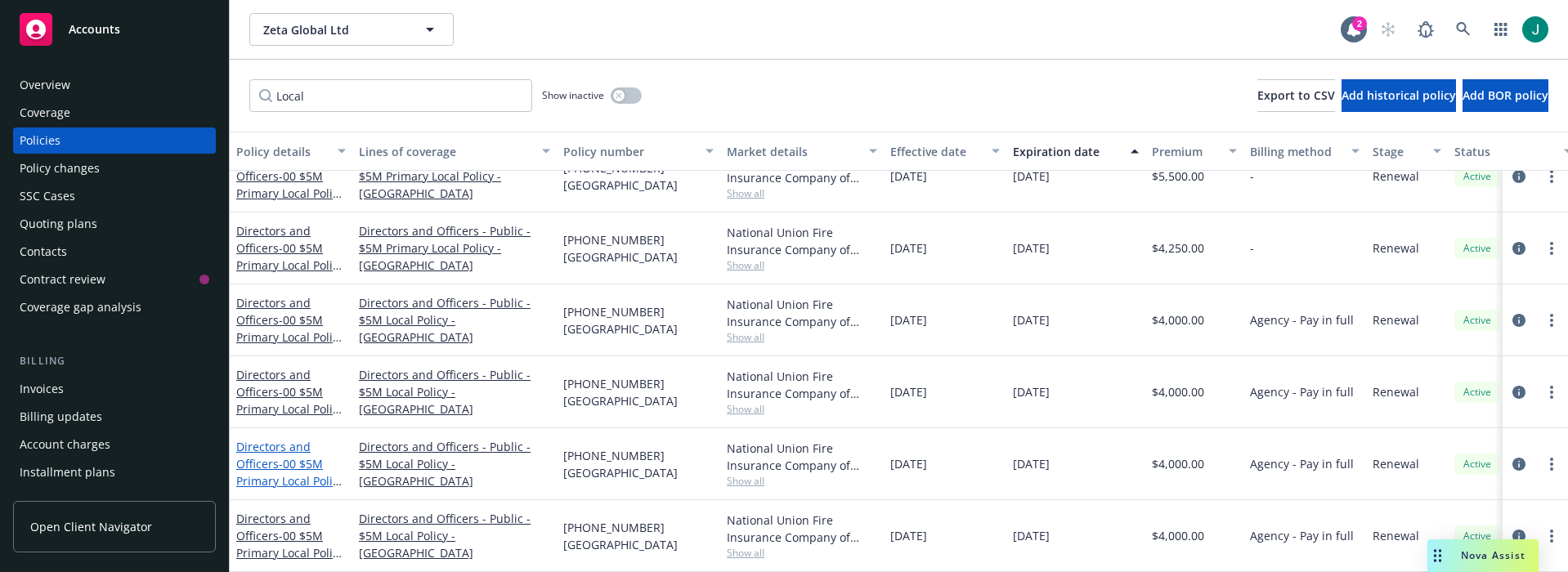
click at [299, 459] on span "- 00 $5M Primary Local Policy - Denmark" at bounding box center [290, 498] width 108 height 84
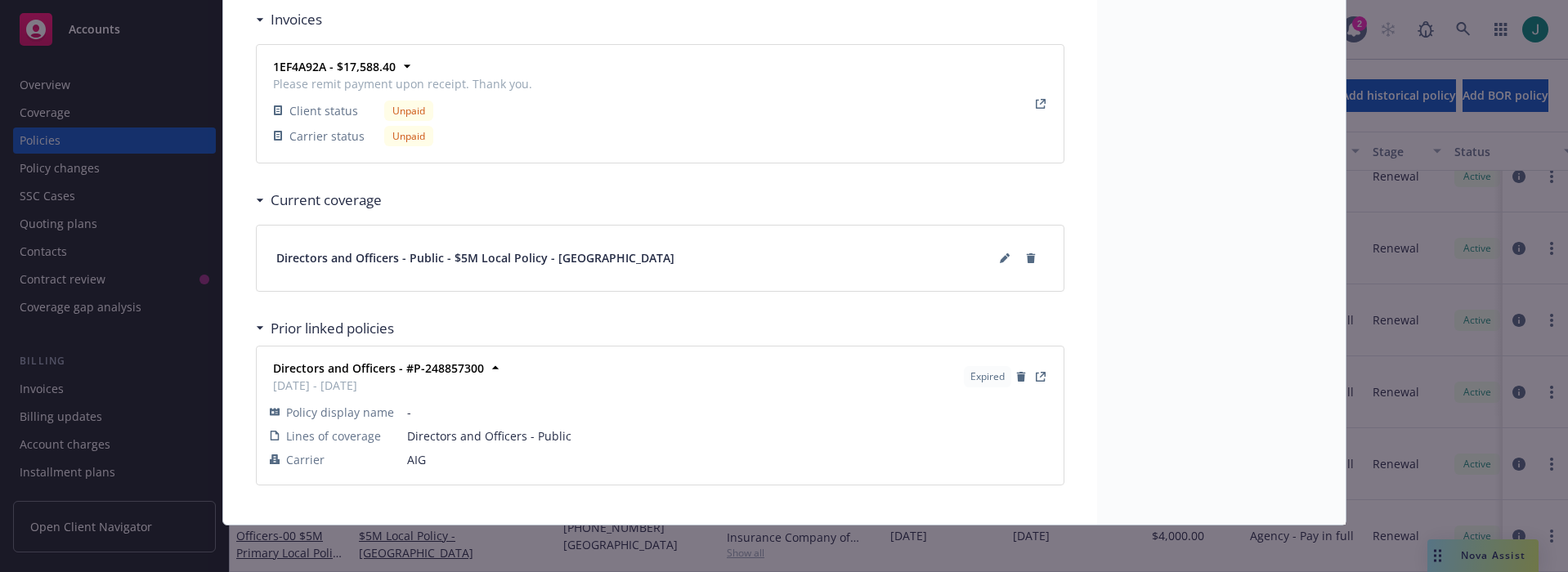
scroll to position [1438, 0]
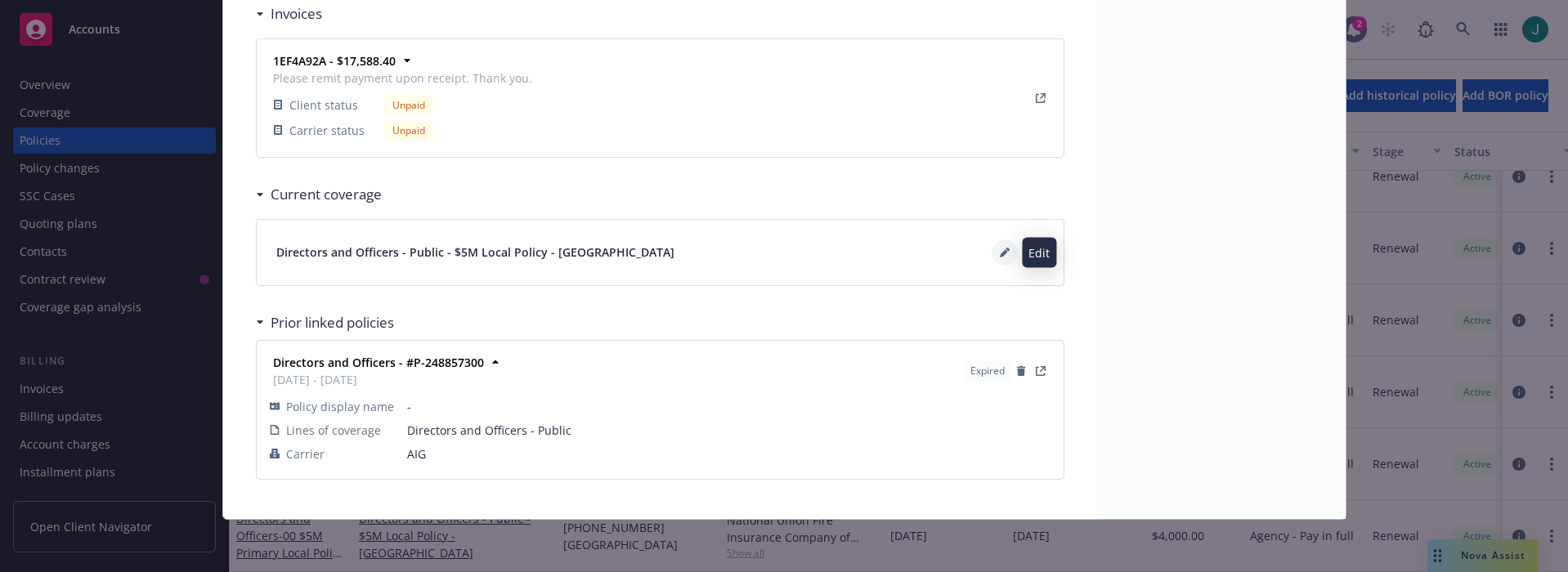
click at [992, 254] on button at bounding box center [1005, 252] width 26 height 26
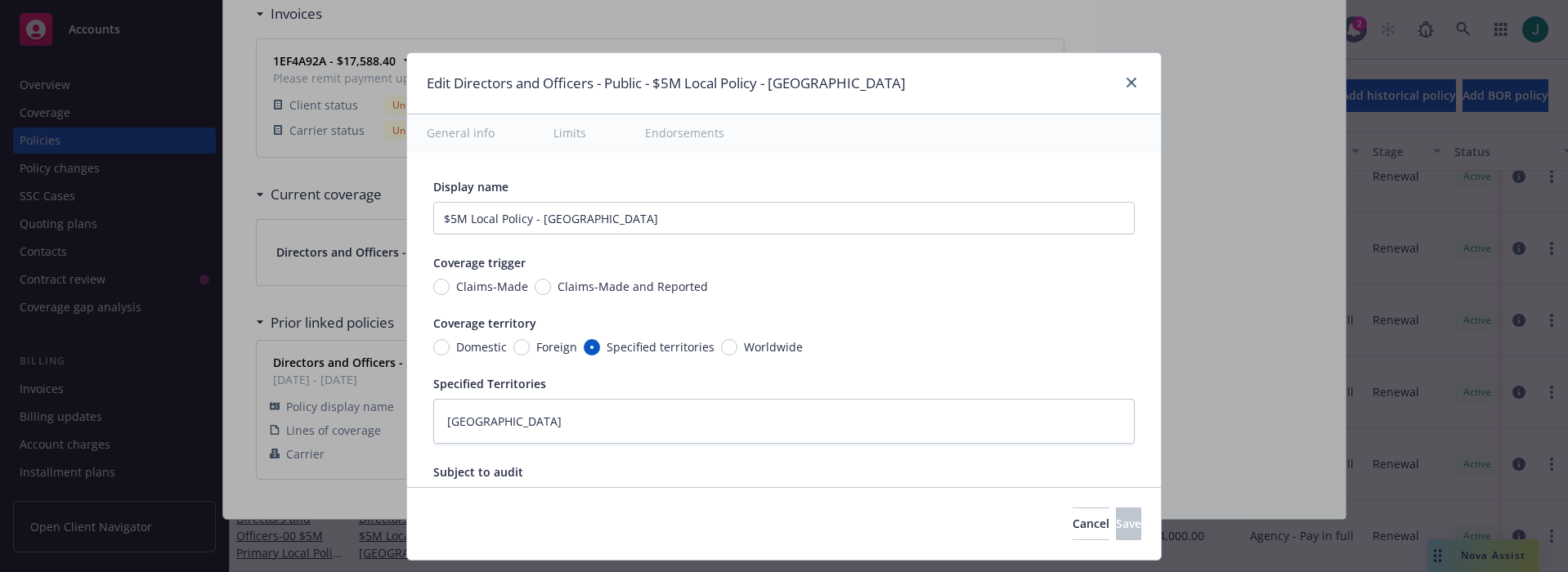
type textarea "x"
click at [1139, 80] on div "Edit Directors and Officers - Public - $5M Local Policy - Denmark" at bounding box center [784, 83] width 754 height 62
click at [1134, 80] on icon "close" at bounding box center [1132, 82] width 10 height 10
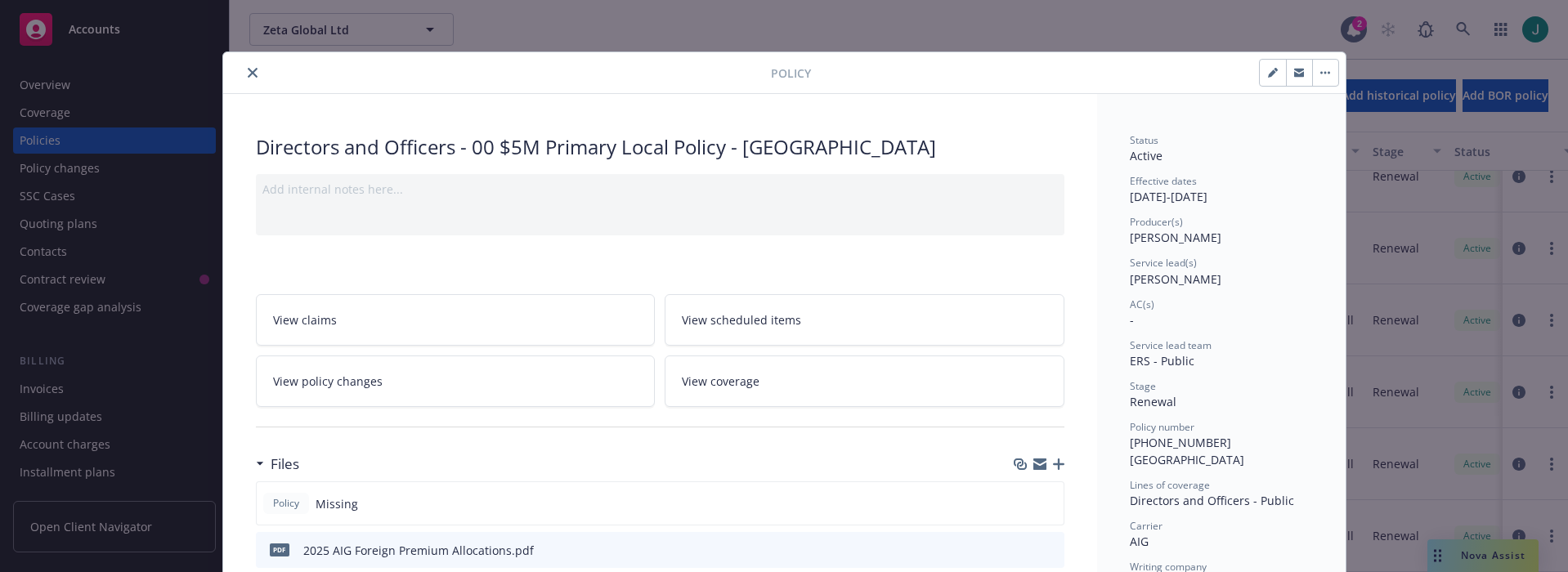
scroll to position [0, 0]
click at [242, 69] on button "close" at bounding box center [252, 73] width 20 height 20
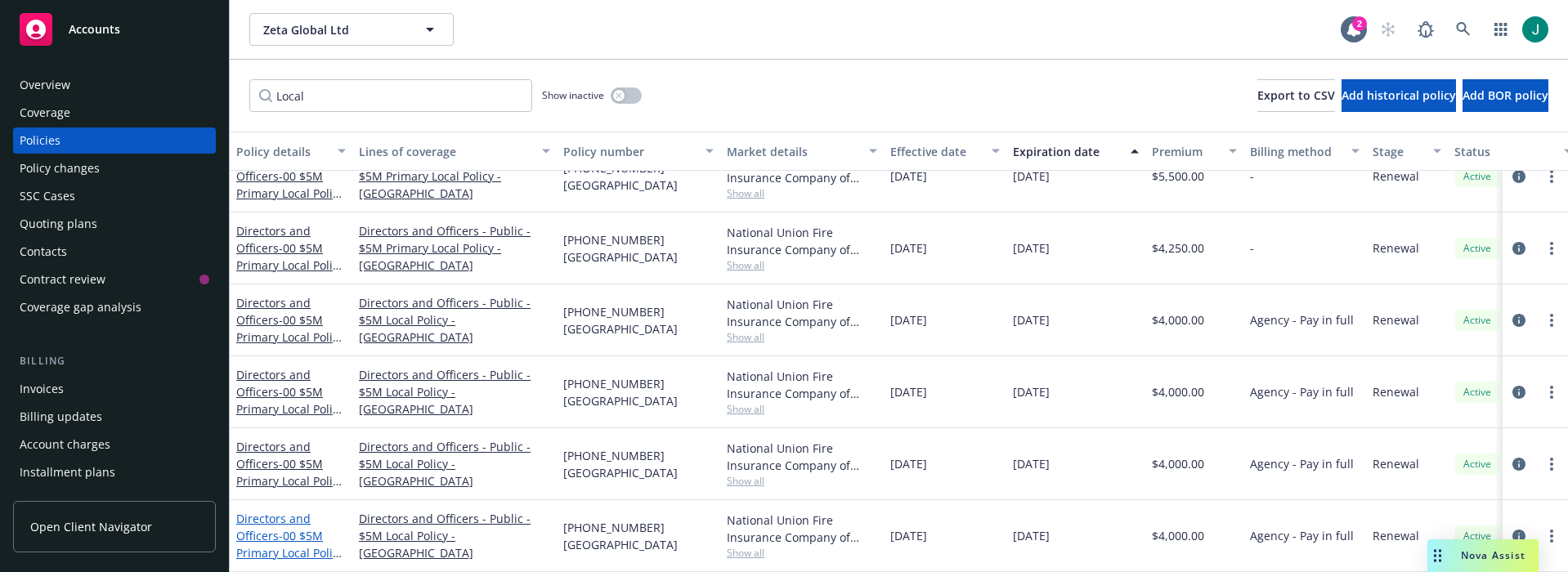
click at [293, 527] on span "- 00 $5M Primary Local Policy - Belgium" at bounding box center [290, 569] width 108 height 84
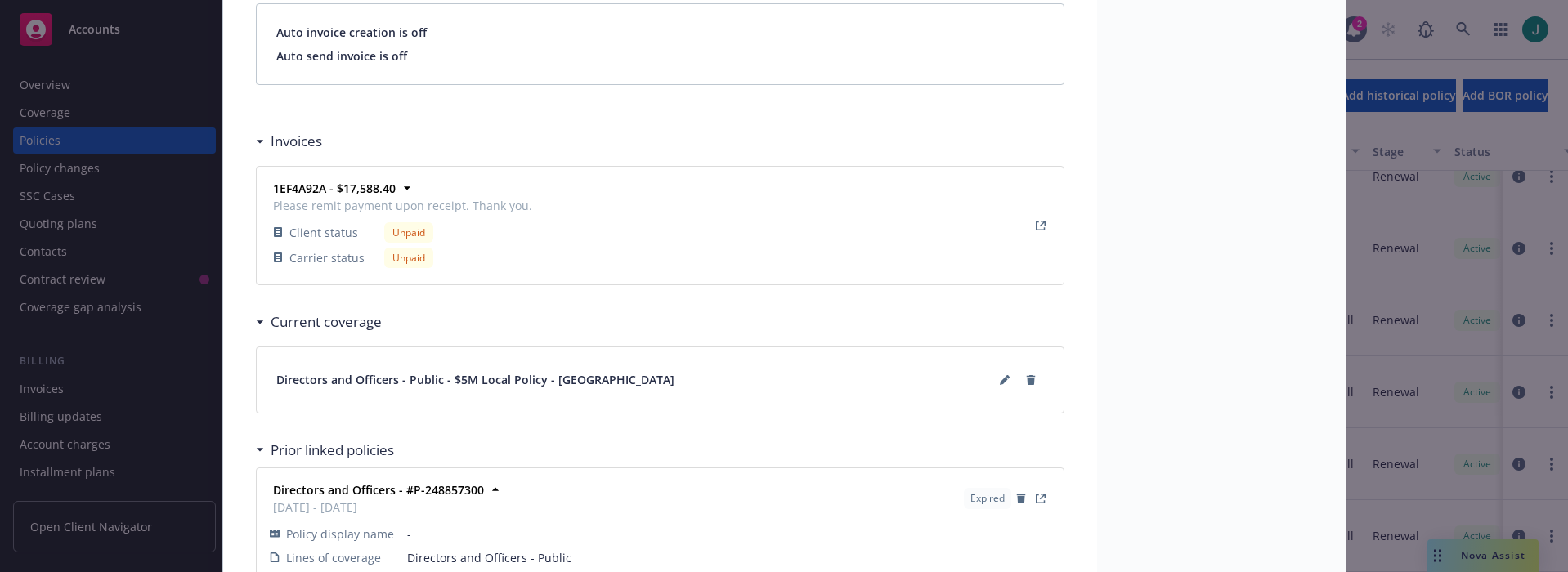
scroll to position [1438, 0]
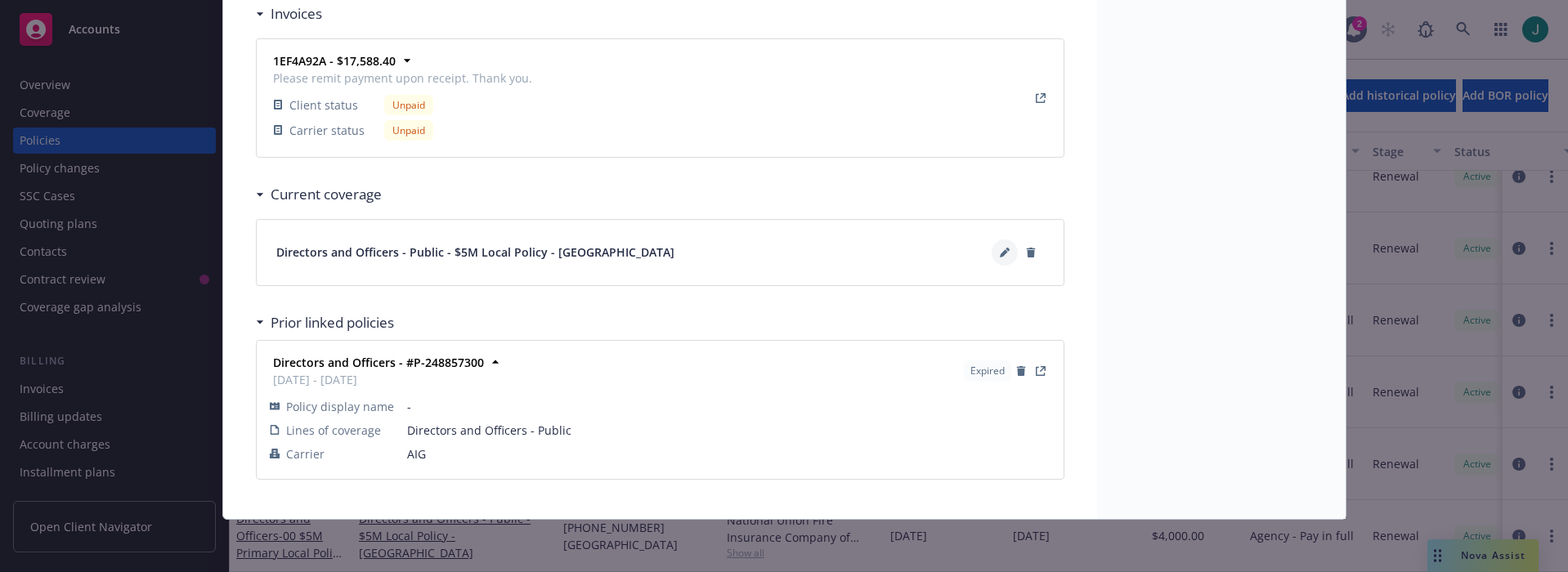
click at [1000, 253] on icon at bounding box center [1004, 253] width 8 height 8
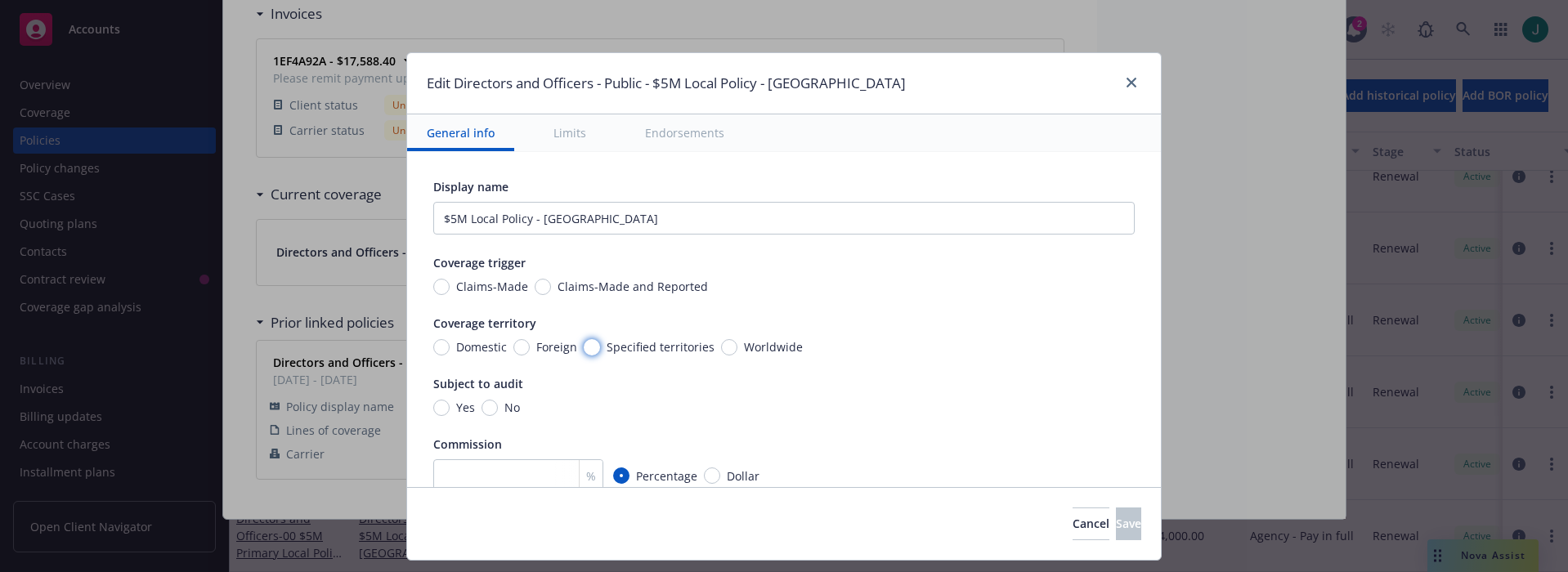
click at [583, 348] on input "Specified territories" at bounding box center [591, 347] width 16 height 16
radio input "true"
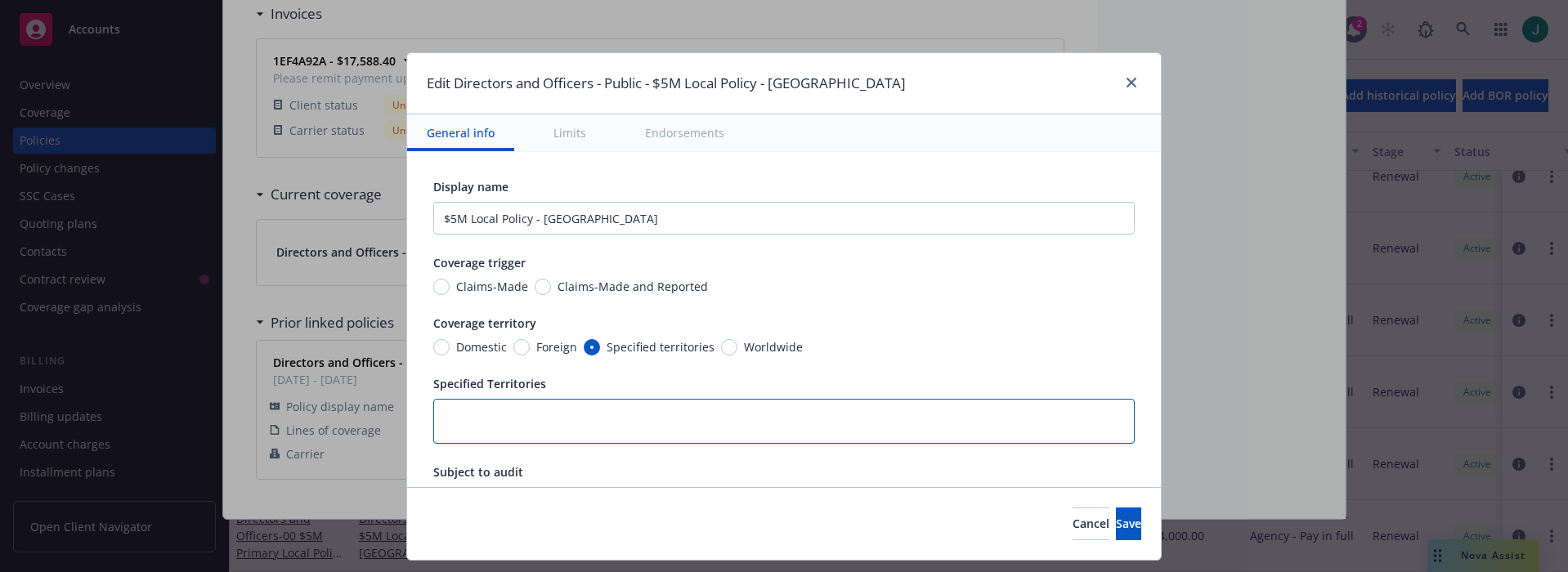
click at [493, 417] on textarea at bounding box center [784, 420] width 702 height 45
type textarea "x"
type textarea "B"
type textarea "x"
type textarea "Be"
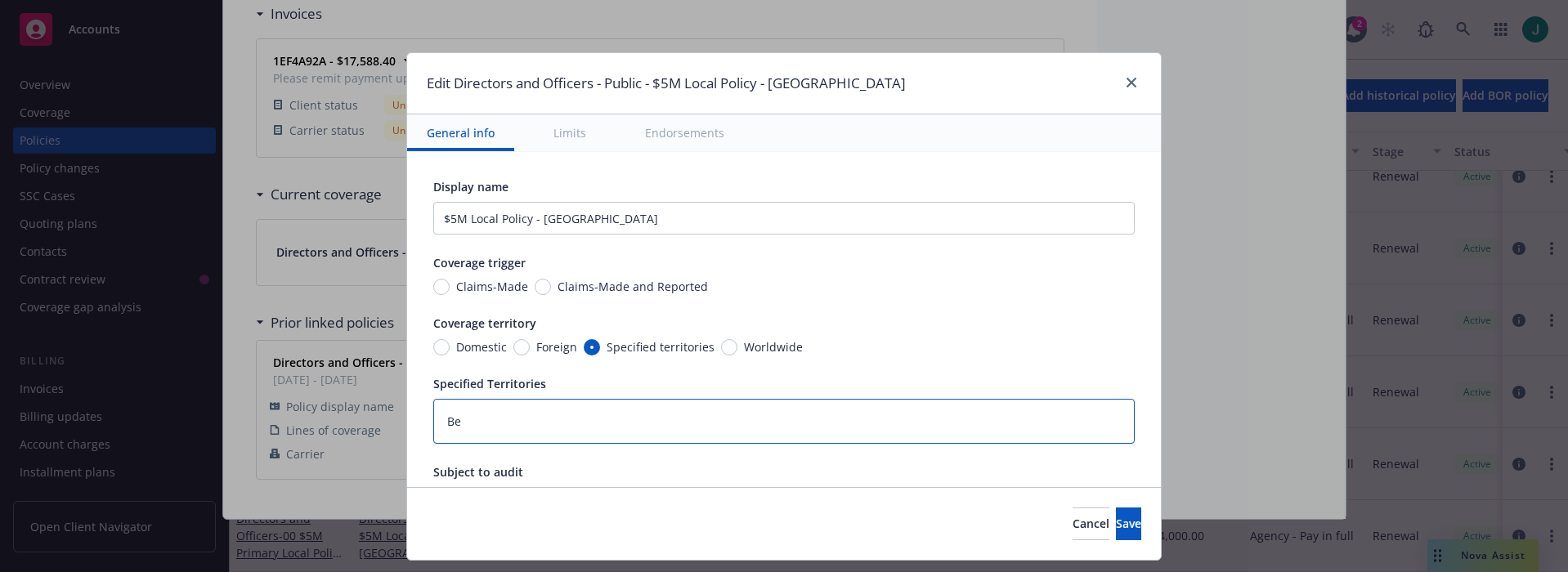
type textarea "x"
type textarea "Bel"
type textarea "x"
type textarea "Belg"
type textarea "x"
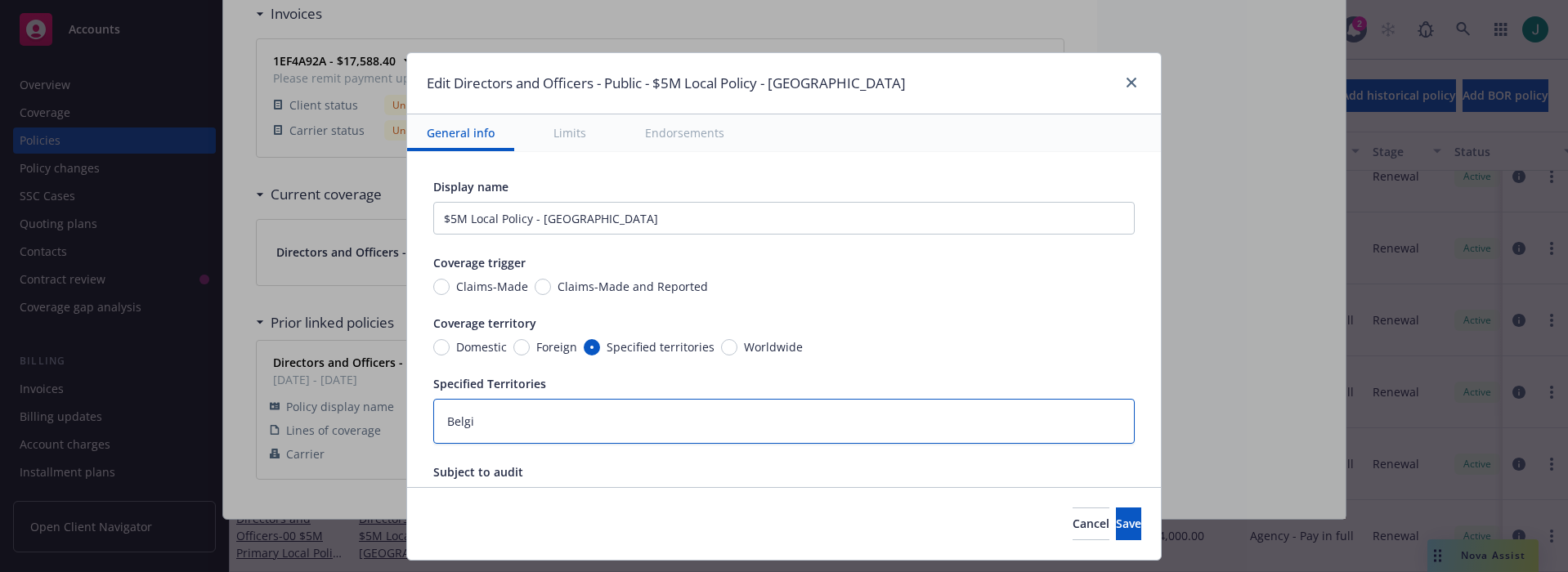
type textarea "Belgii"
type textarea "x"
type textarea "Belgiiu"
type textarea "x"
type textarea "Belgiium"
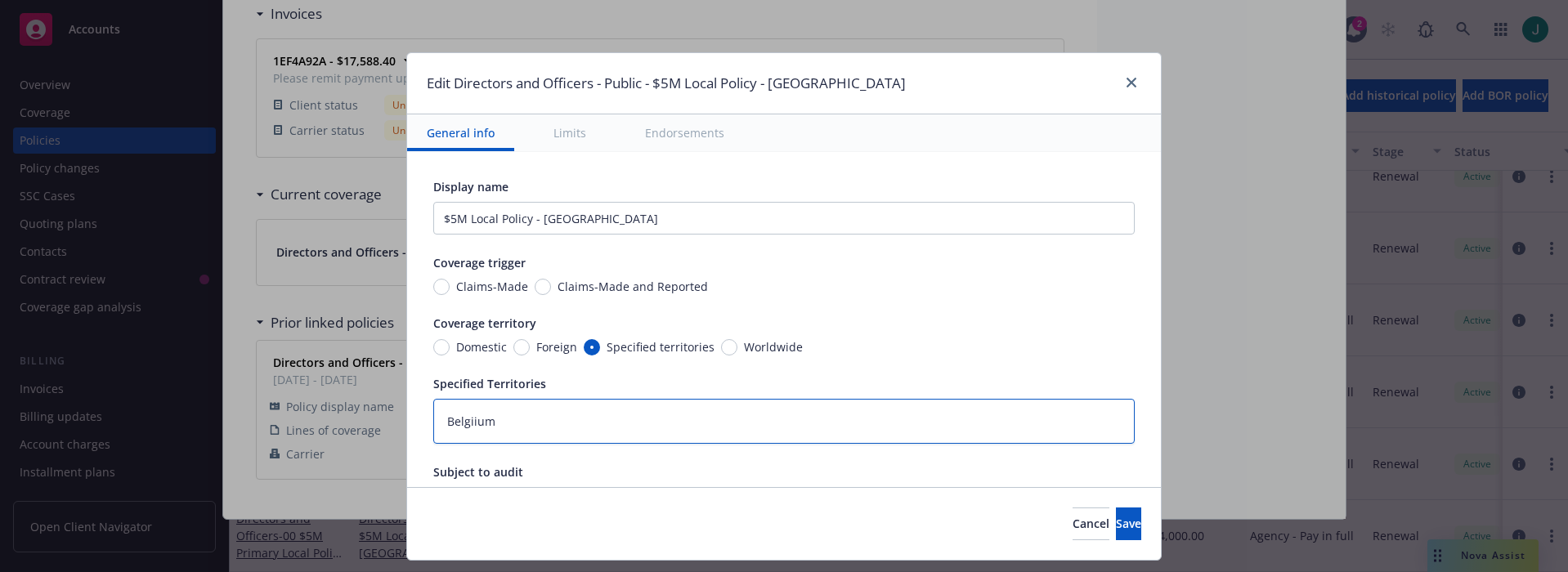
click at [465, 420] on textarea "Belgiium" at bounding box center [784, 420] width 702 height 45
type textarea "x"
type textarea "Belgium"
click at [1116, 523] on span "Save" at bounding box center [1129, 523] width 26 height 16
type textarea "x"
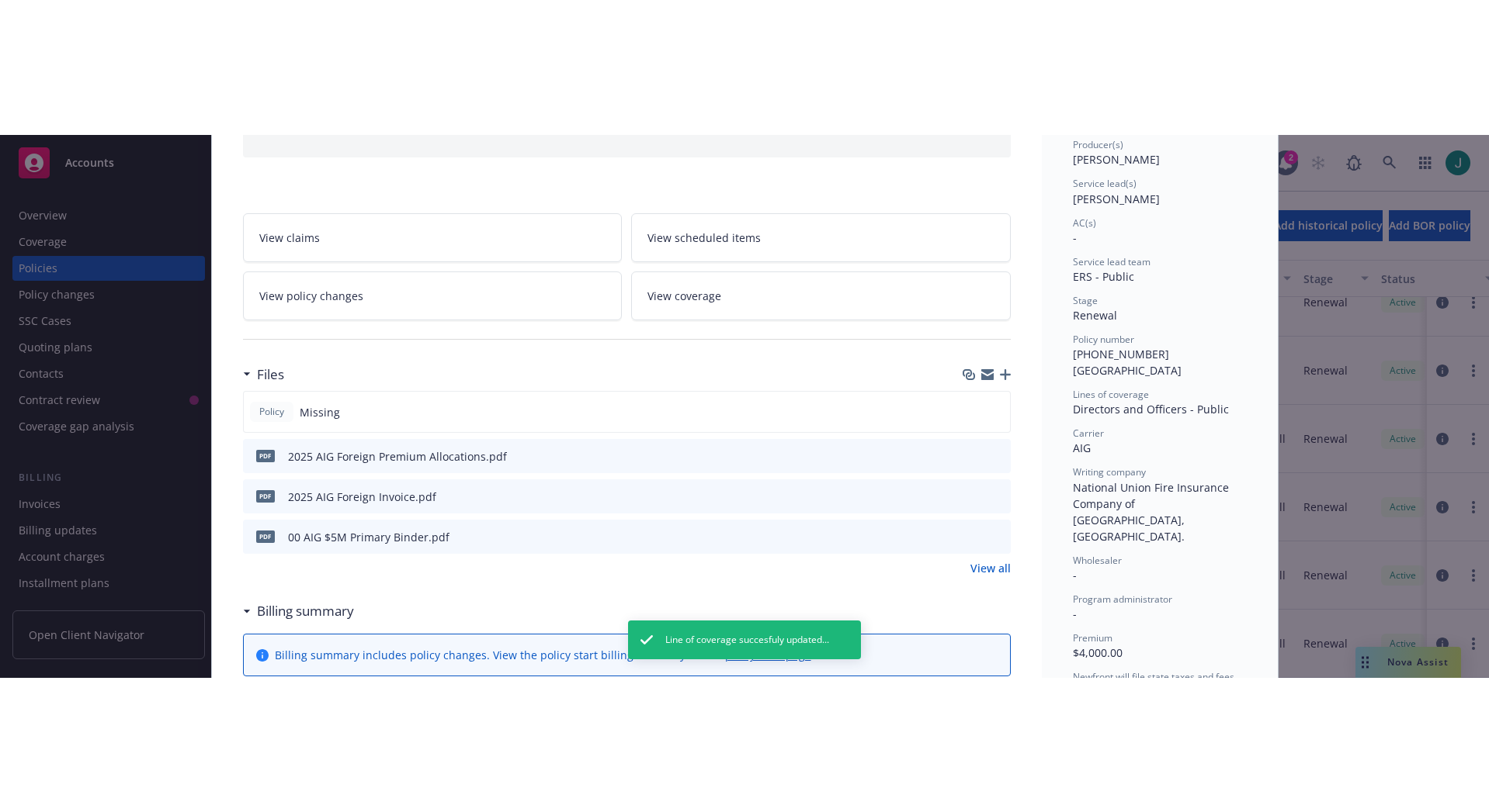
scroll to position [0, 0]
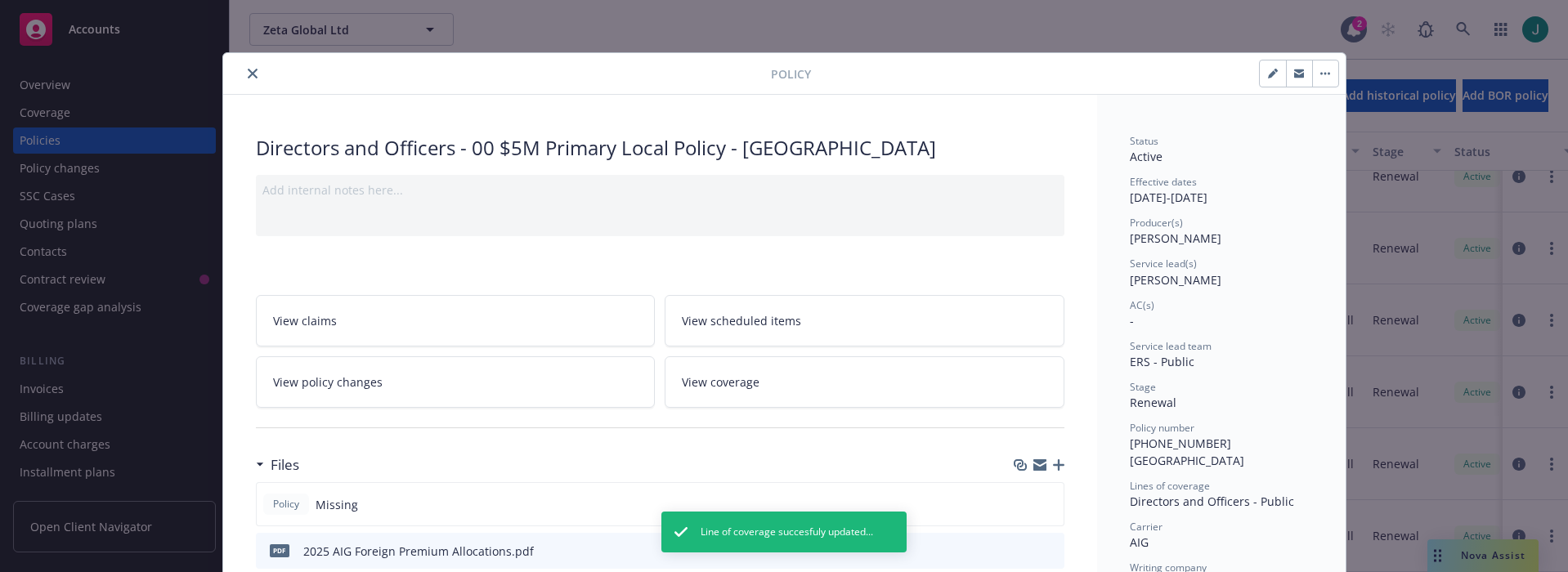
click at [247, 75] on icon "close" at bounding box center [252, 73] width 10 height 10
